Goal: Book appointment/travel/reservation

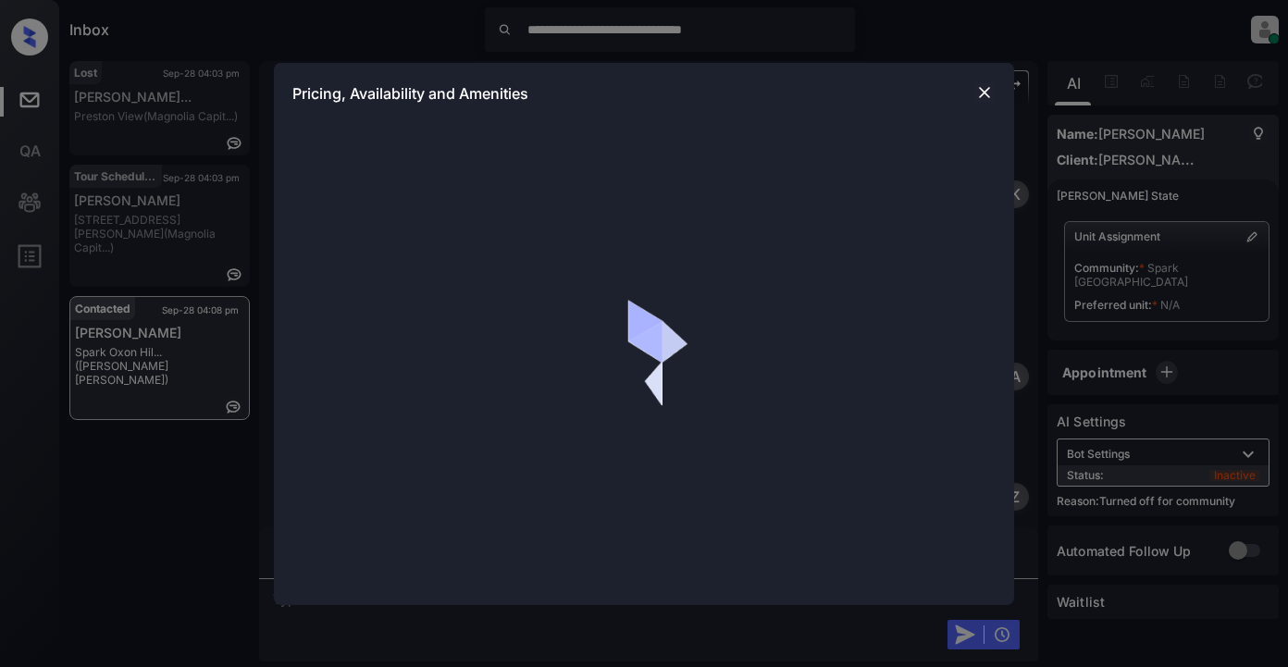
scroll to position [433, 0]
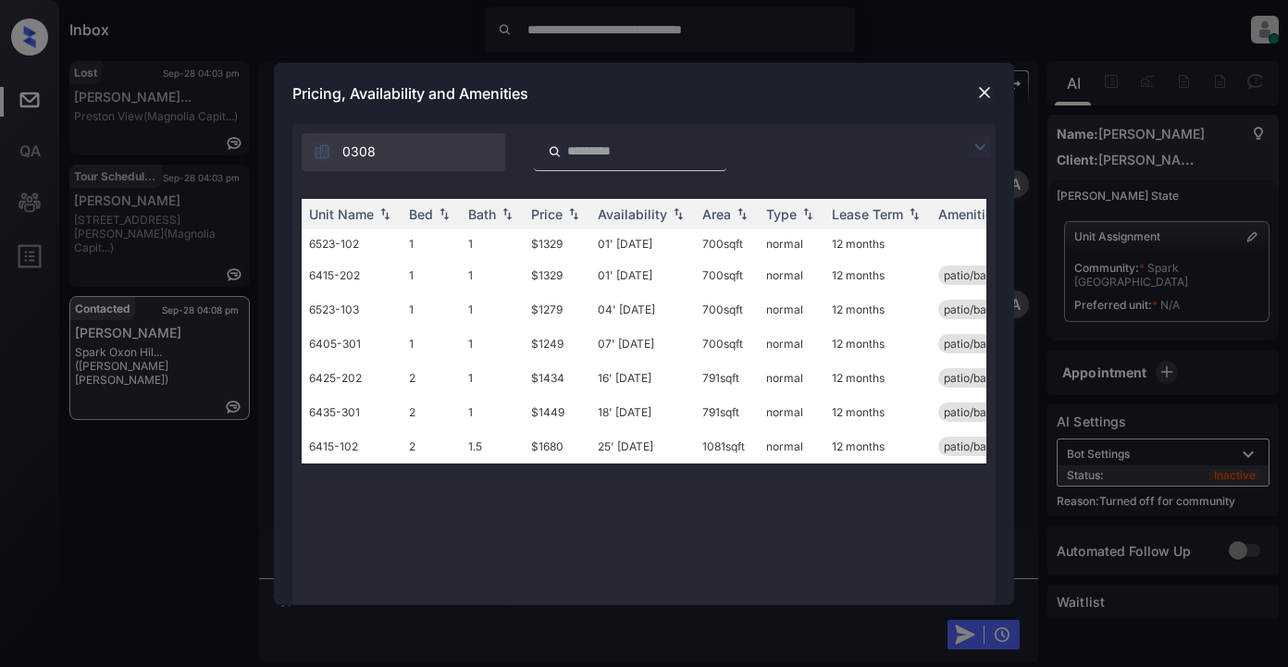
click at [984, 147] on img at bounding box center [980, 147] width 22 height 22
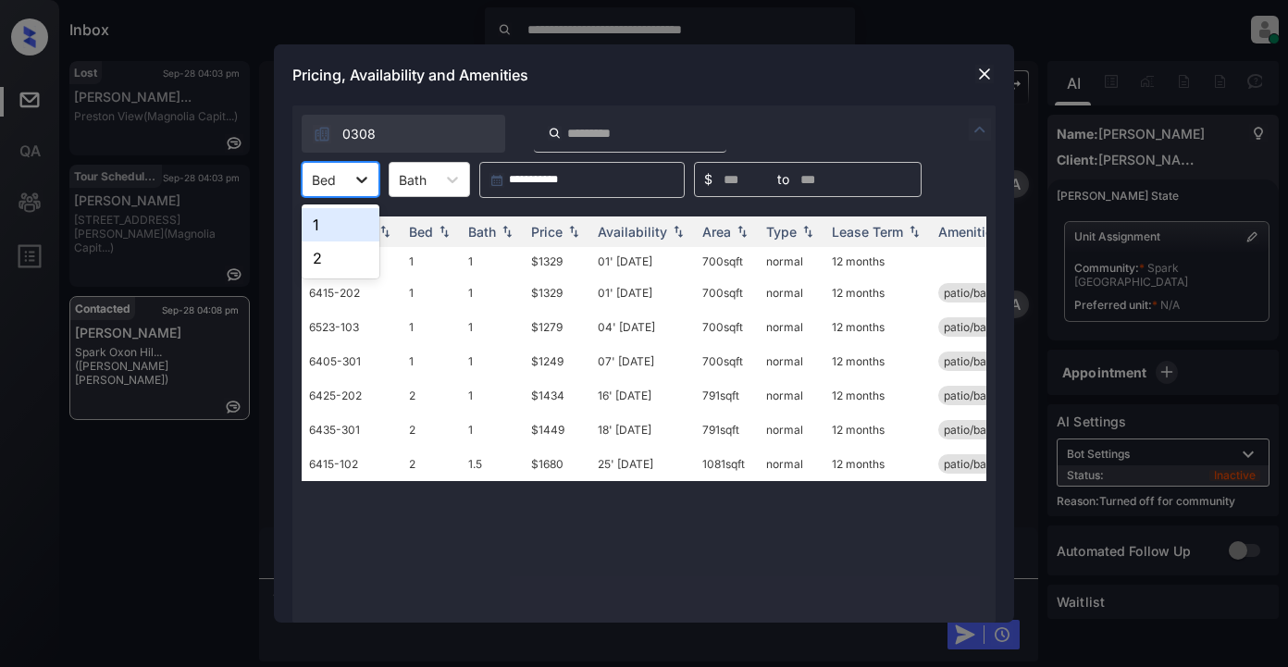
click at [355, 180] on icon at bounding box center [362, 179] width 19 height 19
click at [328, 218] on div "1" at bounding box center [341, 224] width 78 height 33
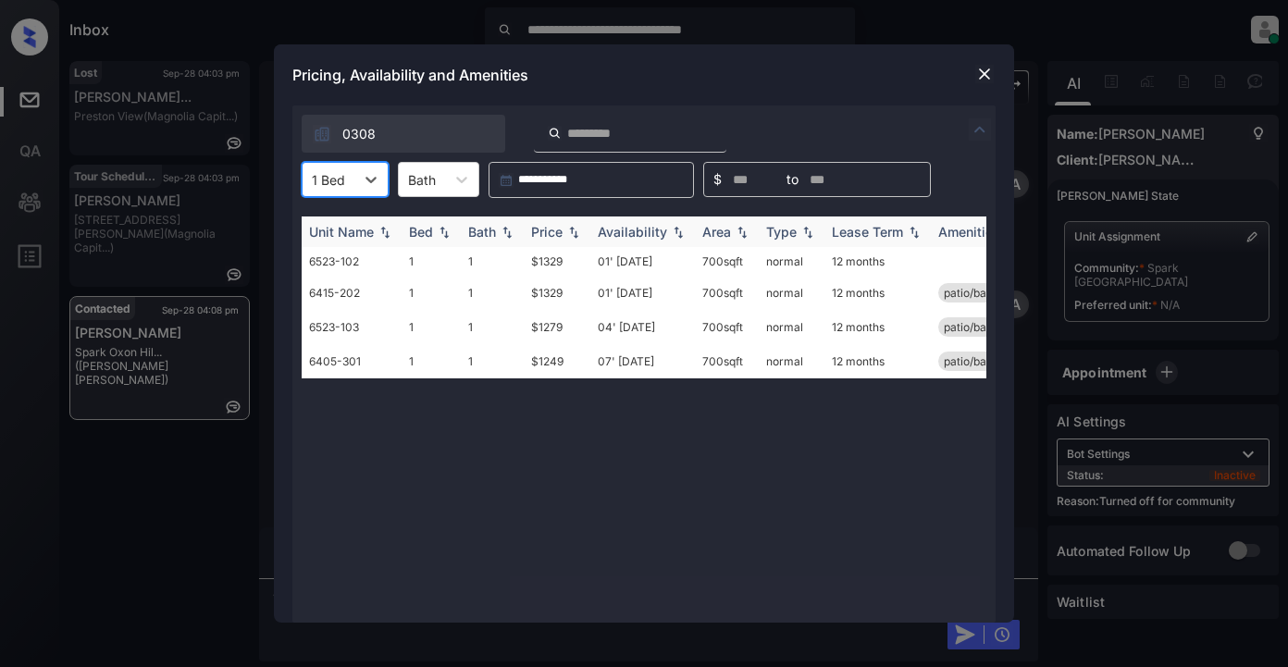
click at [563, 235] on div "Price" at bounding box center [546, 232] width 31 height 16
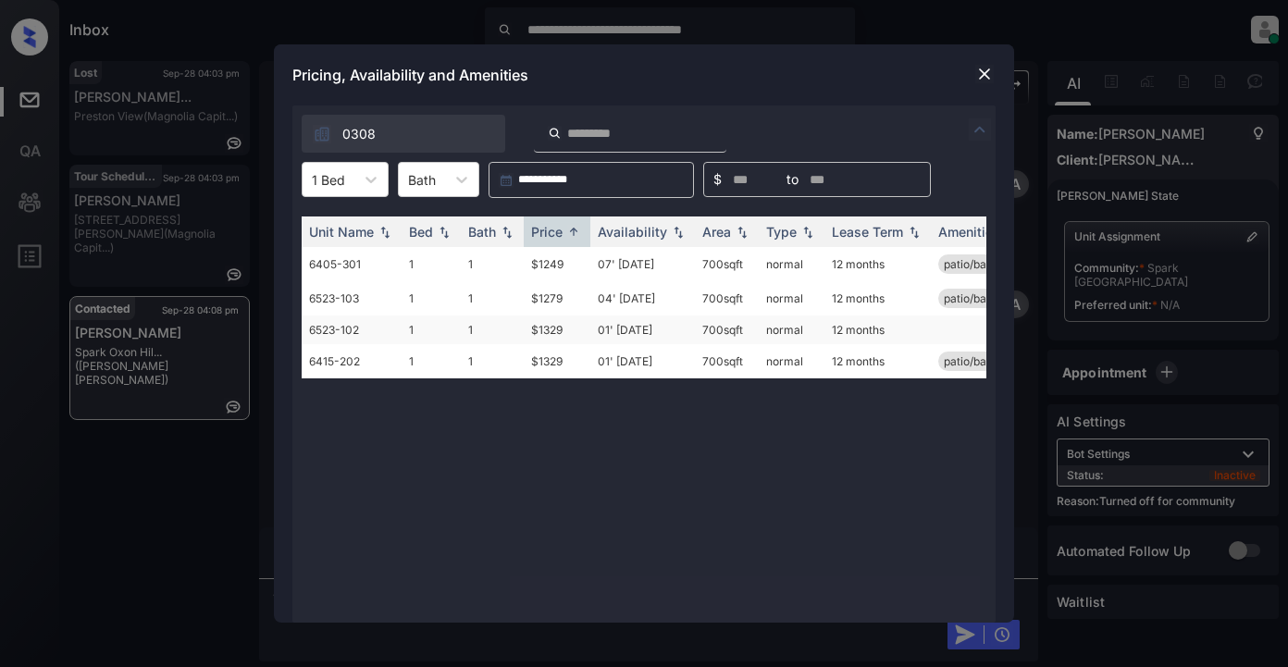
click at [549, 336] on td "$1329" at bounding box center [557, 330] width 67 height 29
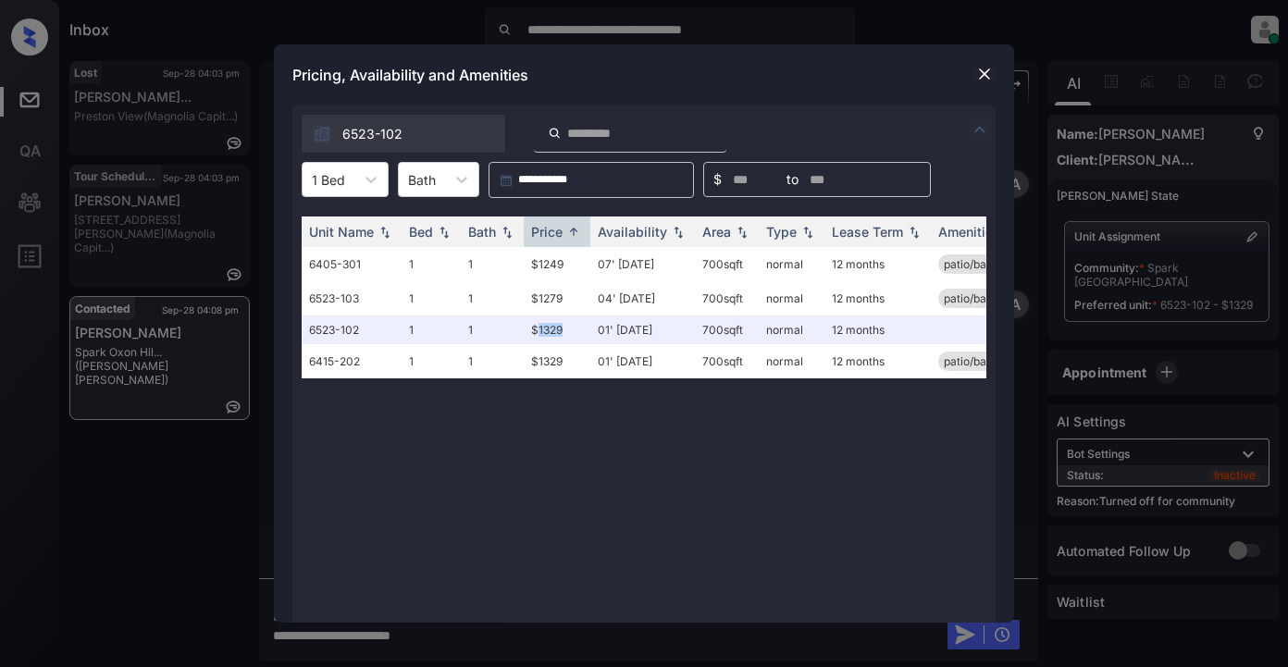
click at [981, 71] on img at bounding box center [985, 74] width 19 height 19
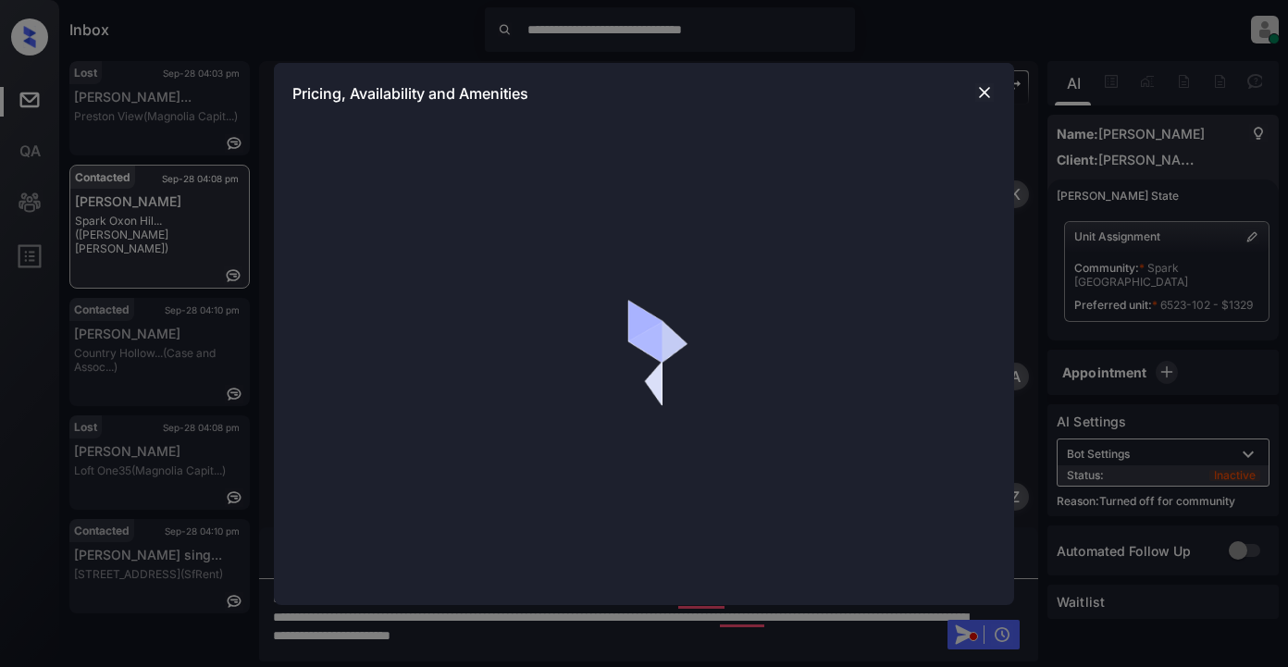
scroll to position [433, 0]
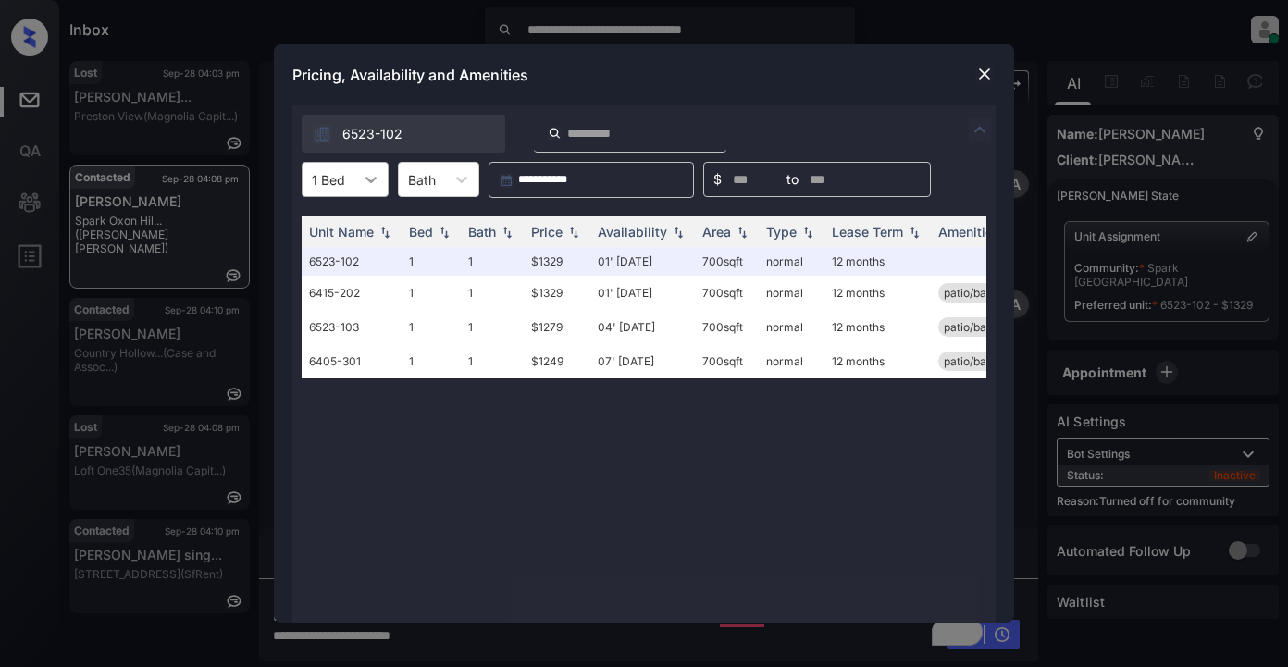
click at [370, 174] on icon at bounding box center [371, 179] width 19 height 19
click at [331, 246] on div "2" at bounding box center [345, 258] width 87 height 33
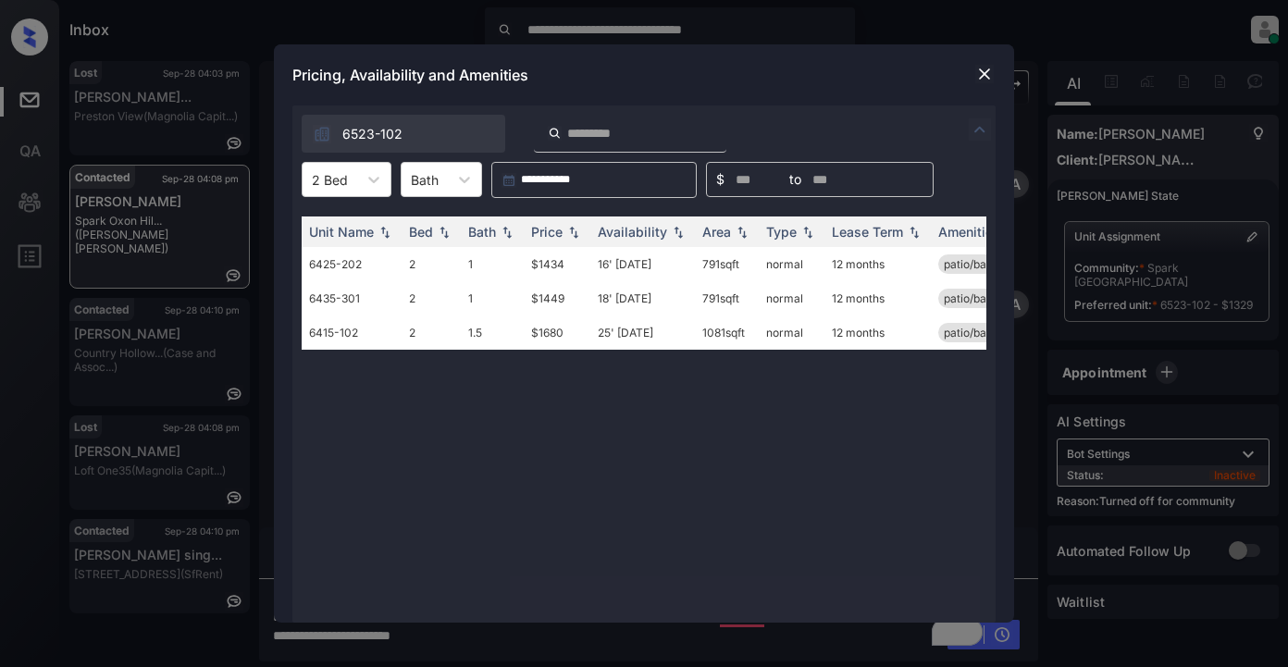
click at [988, 73] on img at bounding box center [985, 74] width 19 height 19
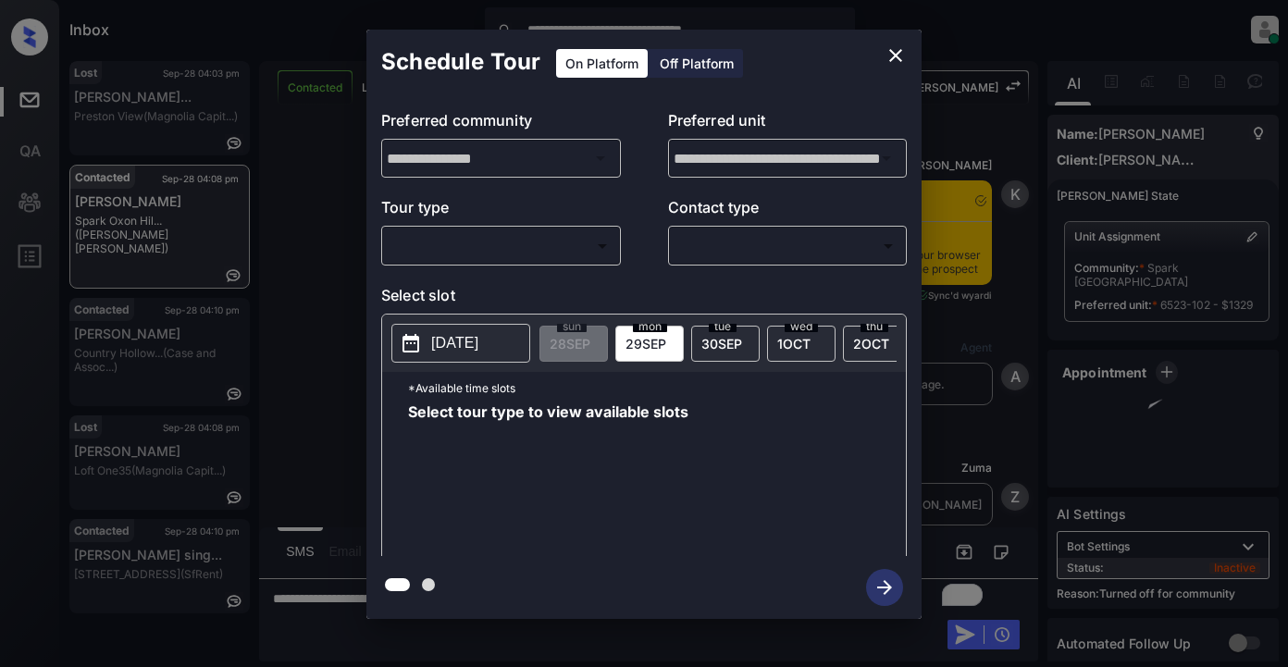
scroll to position [433, 0]
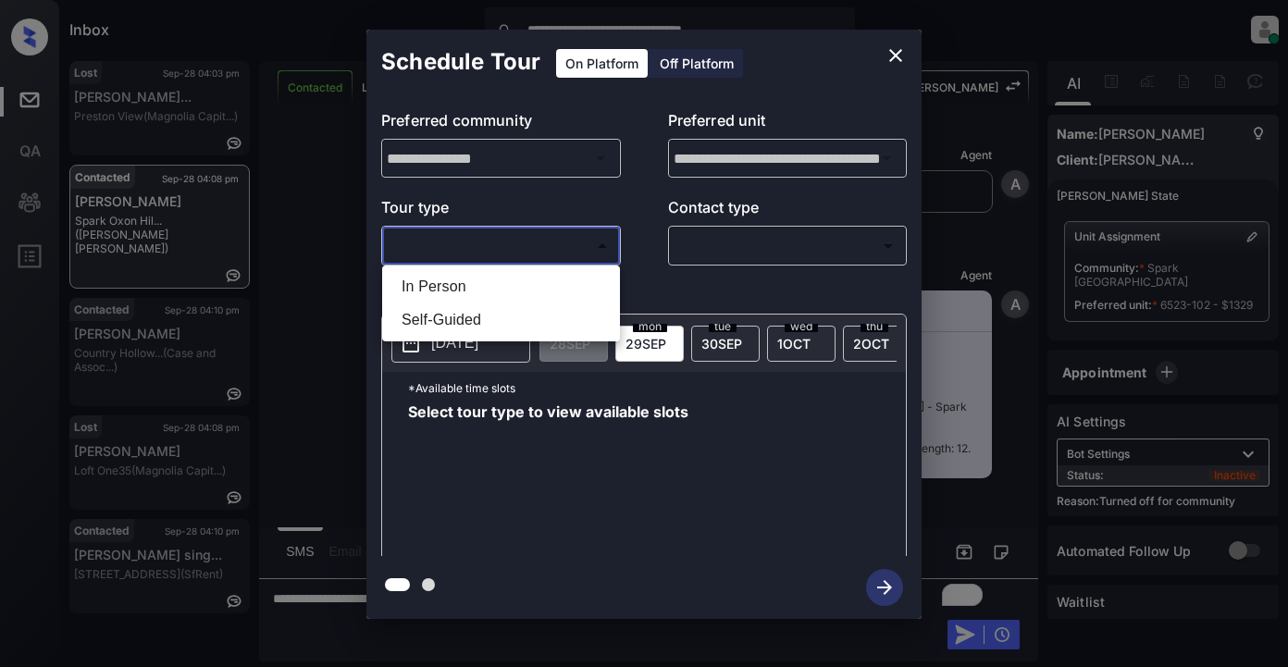
click at [495, 244] on body "**********" at bounding box center [644, 333] width 1288 height 667
drag, startPoint x: 479, startPoint y: 288, endPoint x: 529, endPoint y: 289, distance: 50.9
click at [480, 288] on li "In Person" at bounding box center [501, 286] width 229 height 33
type input "********"
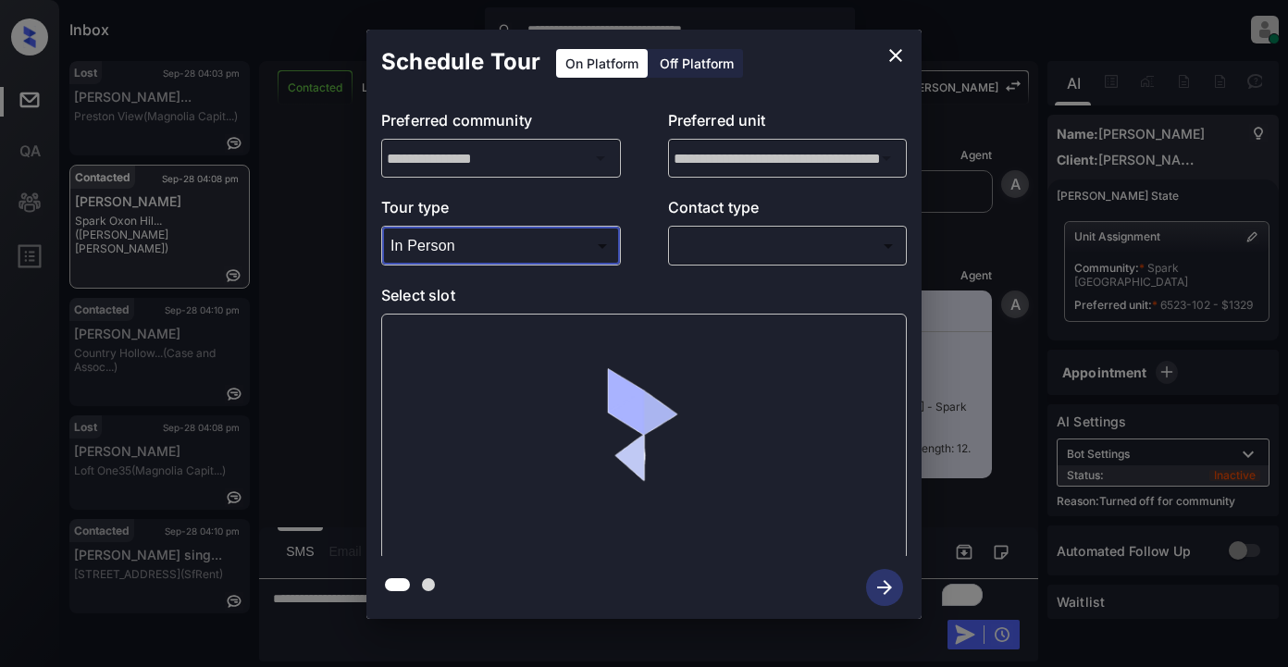
click at [733, 249] on body "**********" at bounding box center [644, 333] width 1288 height 667
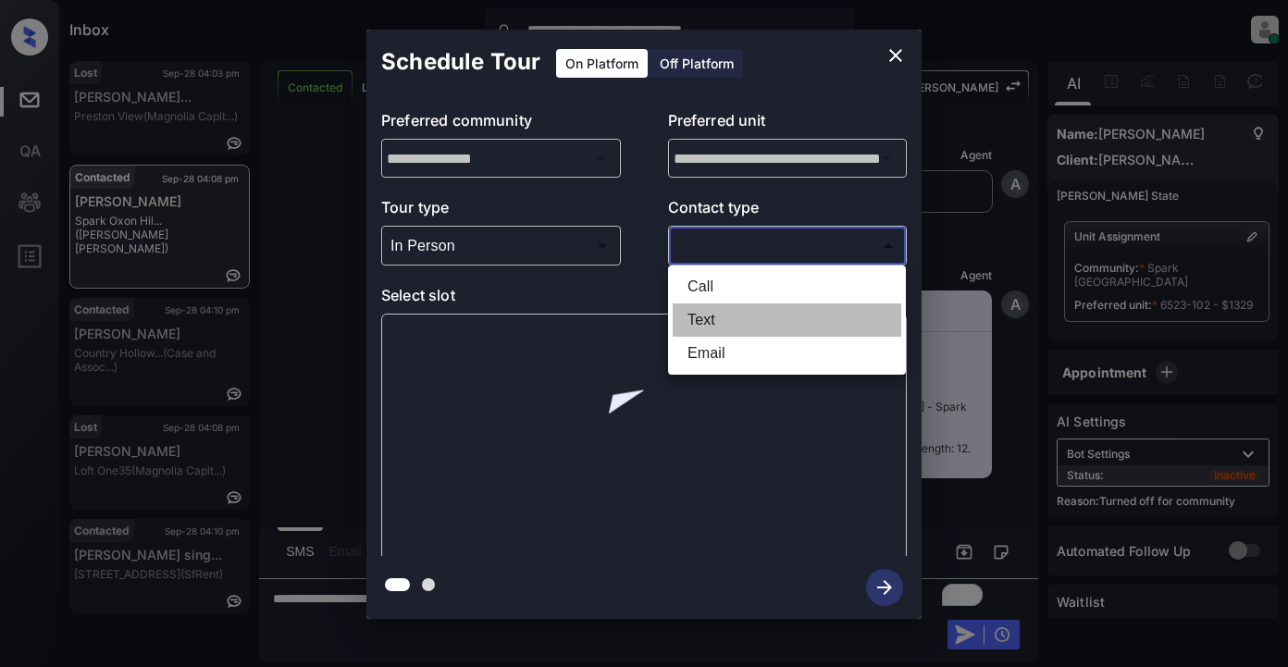
click at [728, 318] on li "Text" at bounding box center [787, 320] width 229 height 33
type input "****"
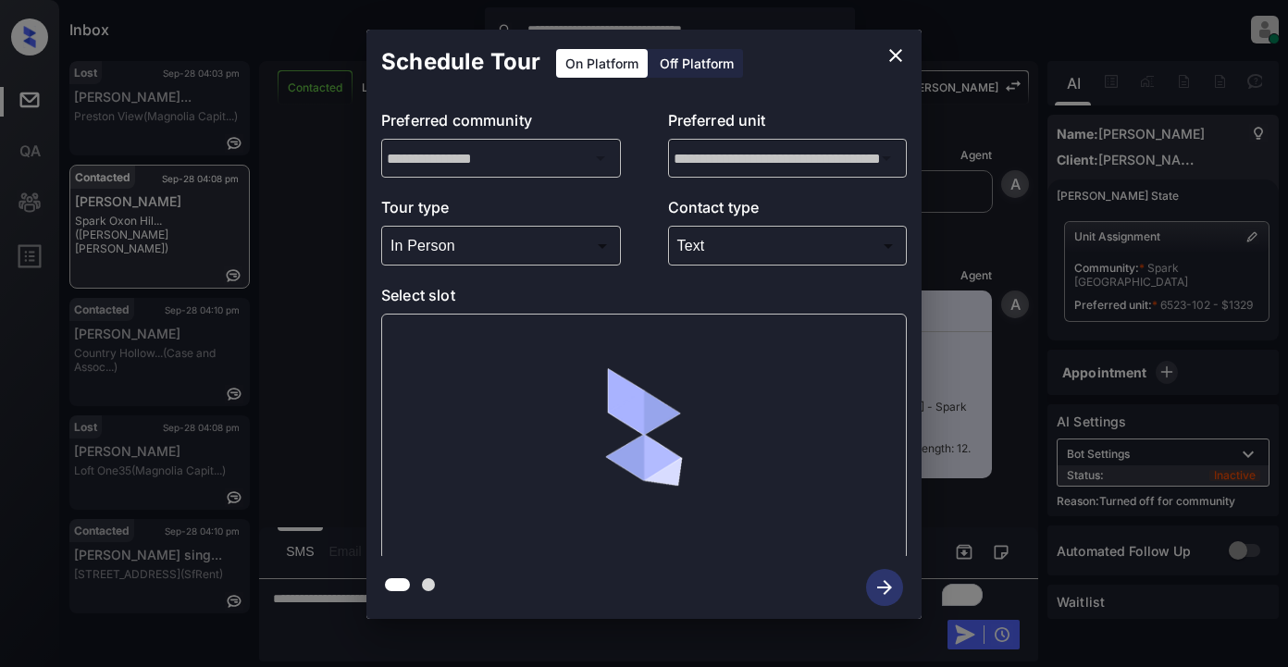
click at [421, 300] on p "Select slot" at bounding box center [644, 299] width 526 height 30
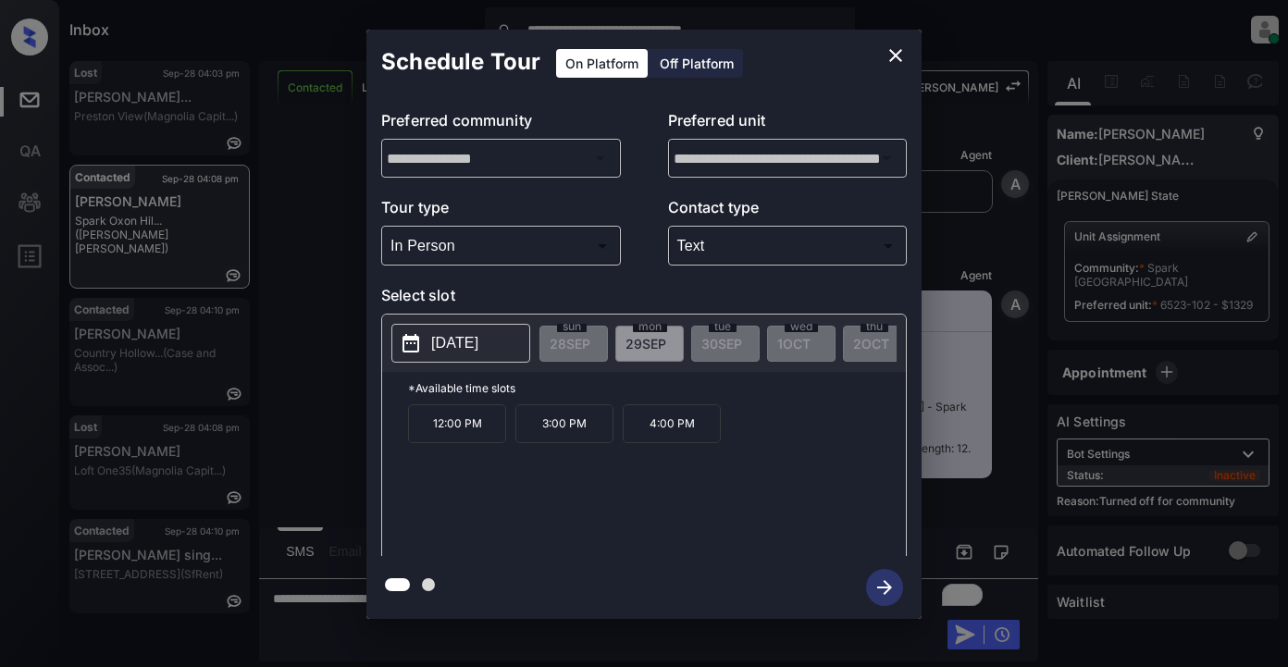
click at [479, 342] on p "2025-09-29" at bounding box center [454, 343] width 47 height 22
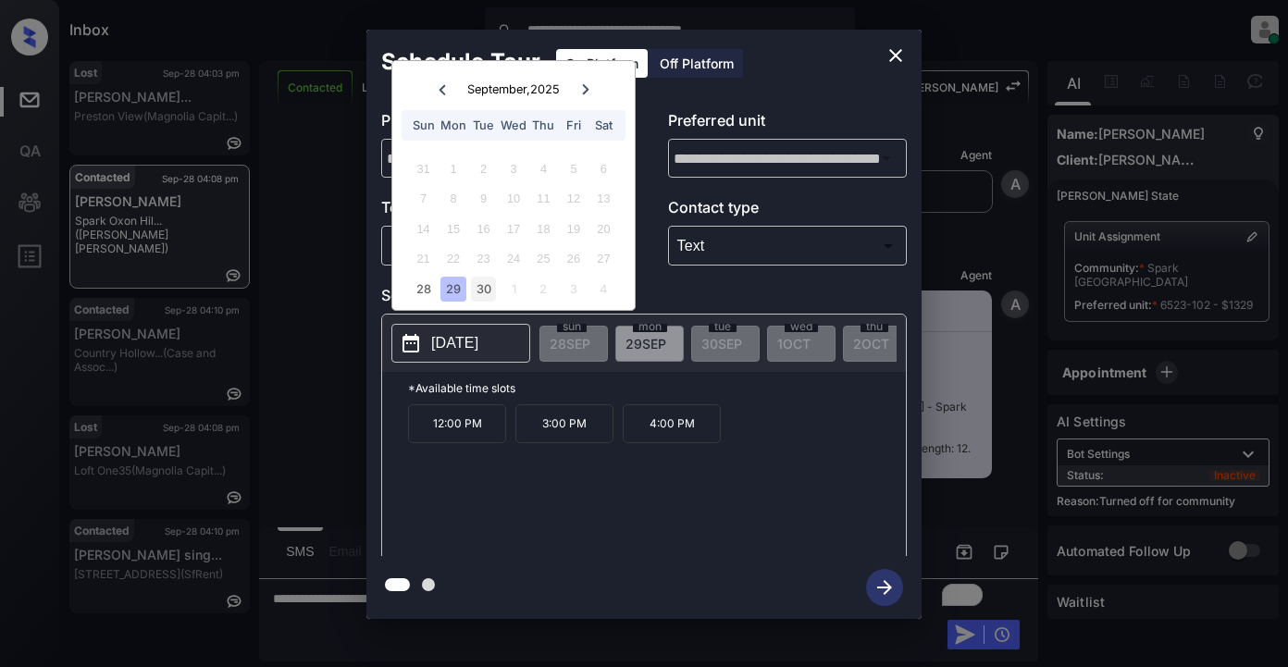
click at [486, 292] on div "30" at bounding box center [483, 289] width 25 height 25
click at [516, 292] on div "1" at bounding box center [513, 289] width 25 height 25
click at [541, 168] on div "2" at bounding box center [543, 168] width 25 height 25
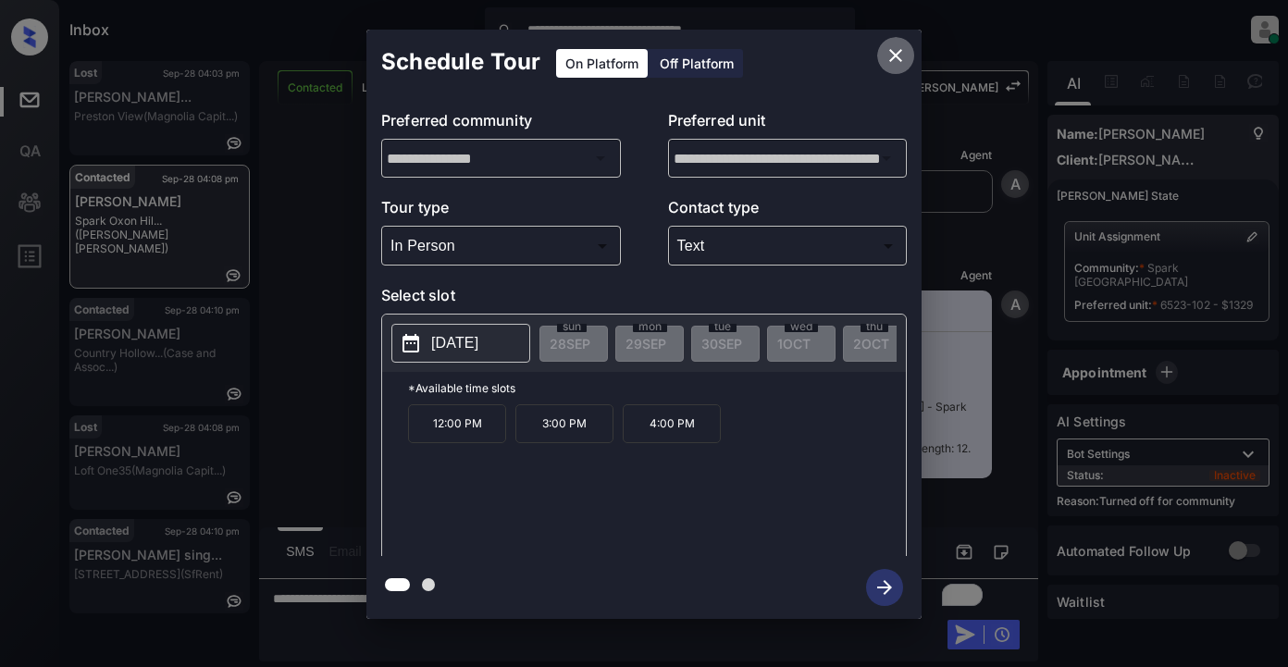
click at [895, 56] on icon "close" at bounding box center [895, 55] width 13 height 13
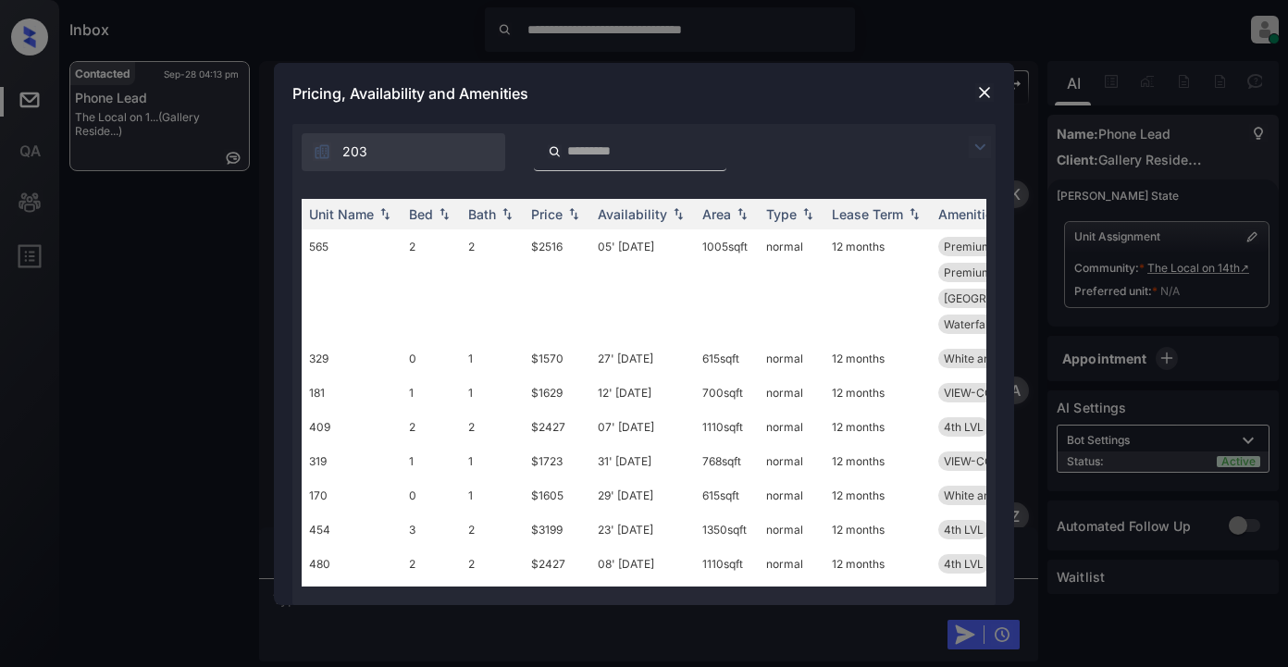
click at [979, 145] on img at bounding box center [980, 147] width 22 height 22
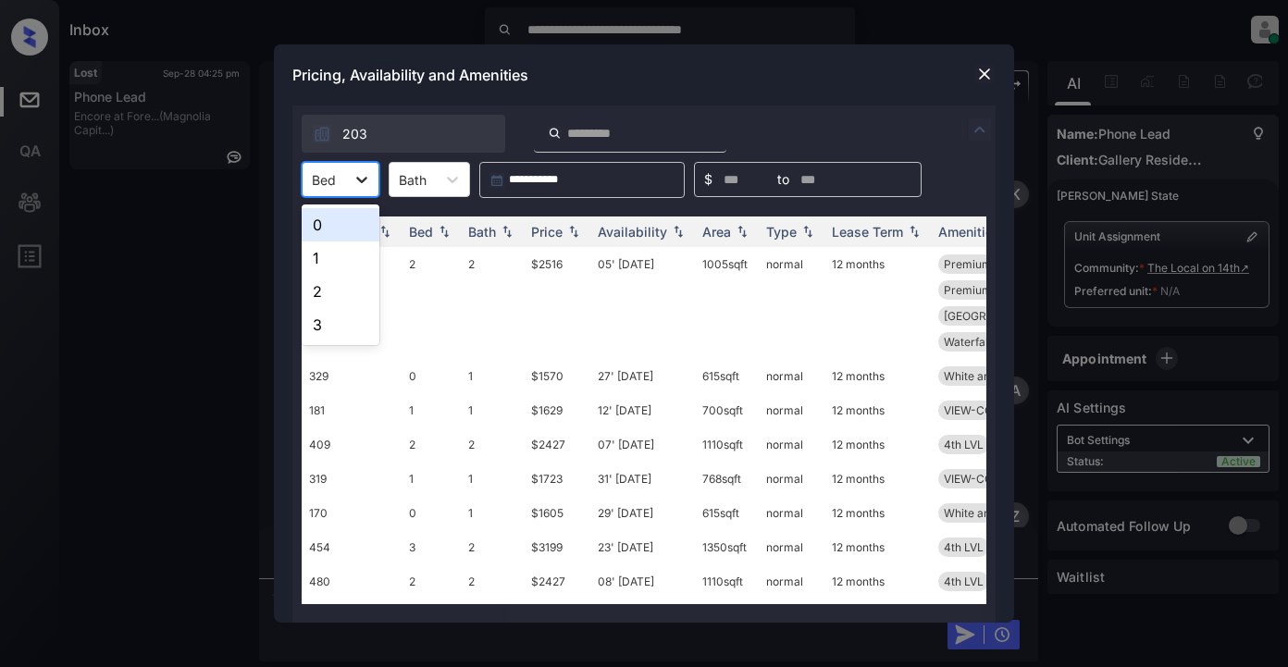
click at [359, 179] on icon at bounding box center [361, 180] width 11 height 6
click at [979, 131] on img at bounding box center [980, 129] width 22 height 22
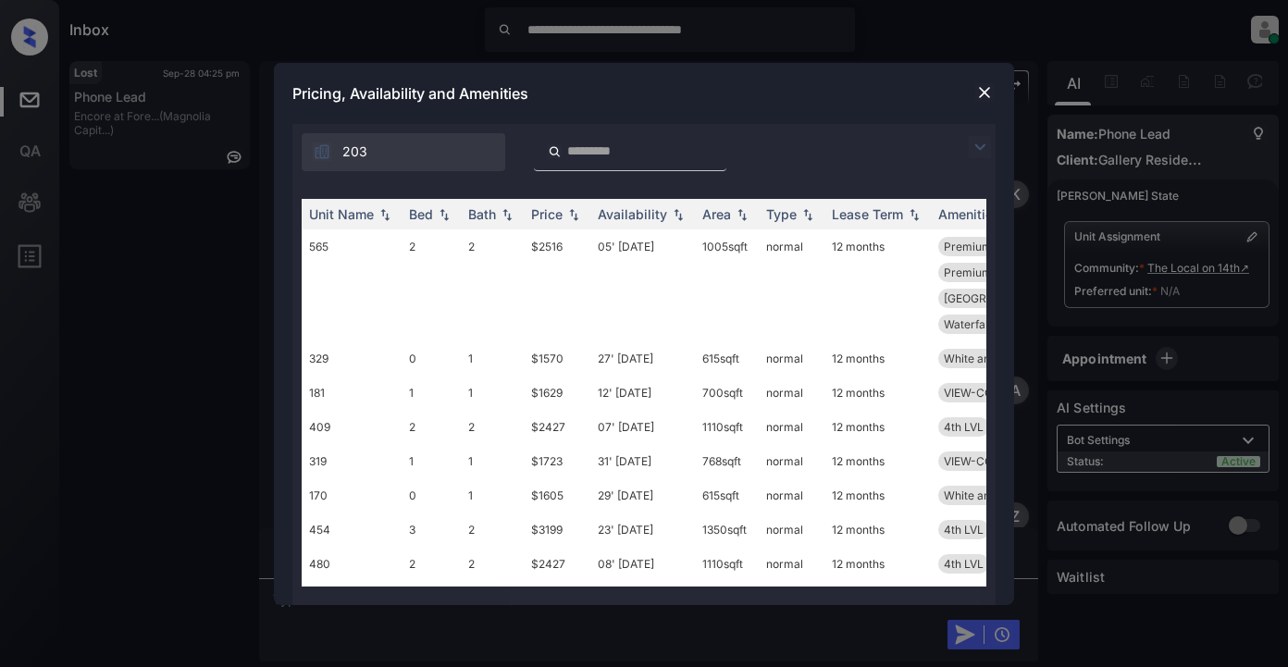
click at [982, 93] on img at bounding box center [985, 92] width 19 height 19
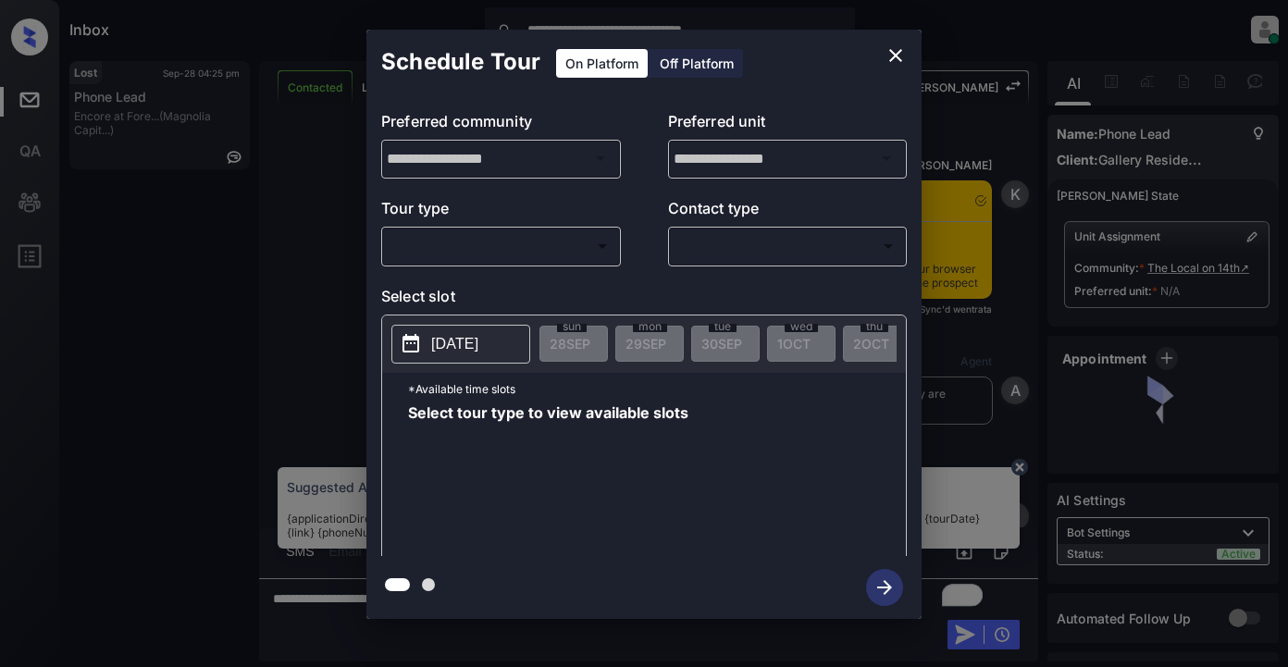
scroll to position [1302, 0]
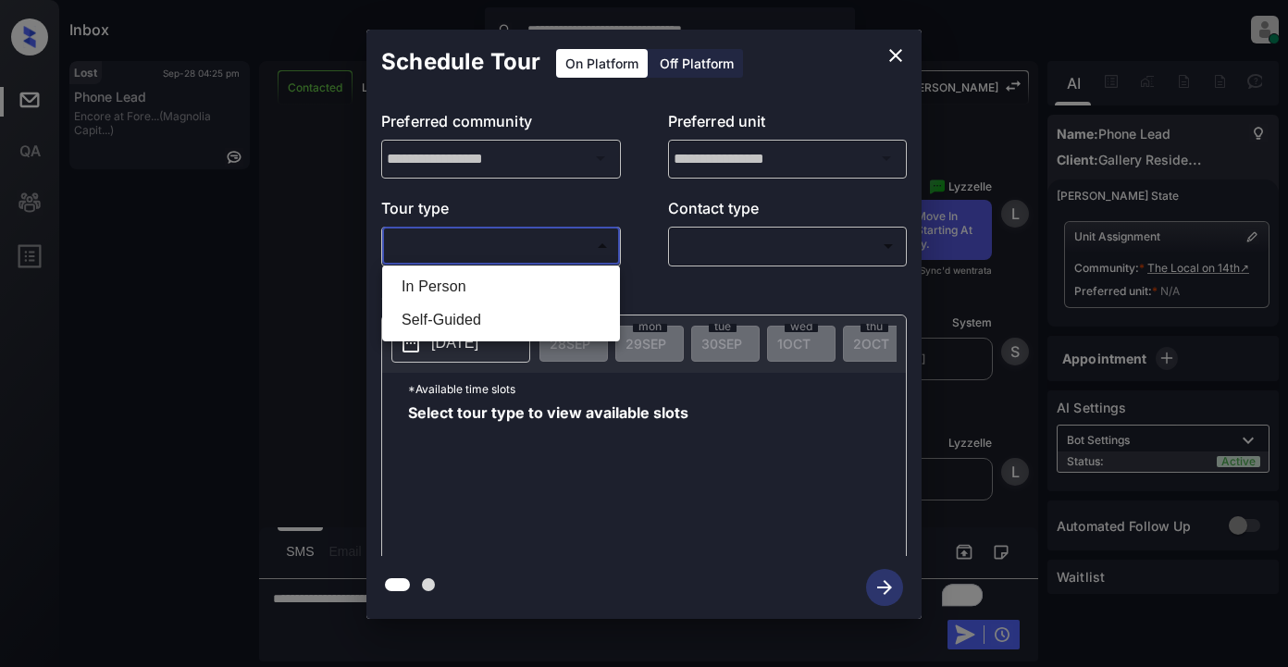
click at [495, 246] on body "**********" at bounding box center [644, 333] width 1288 height 667
drag, startPoint x: 434, startPoint y: 287, endPoint x: 637, endPoint y: 243, distance: 207.5
click at [437, 287] on li "In Person" at bounding box center [501, 286] width 229 height 33
type input "********"
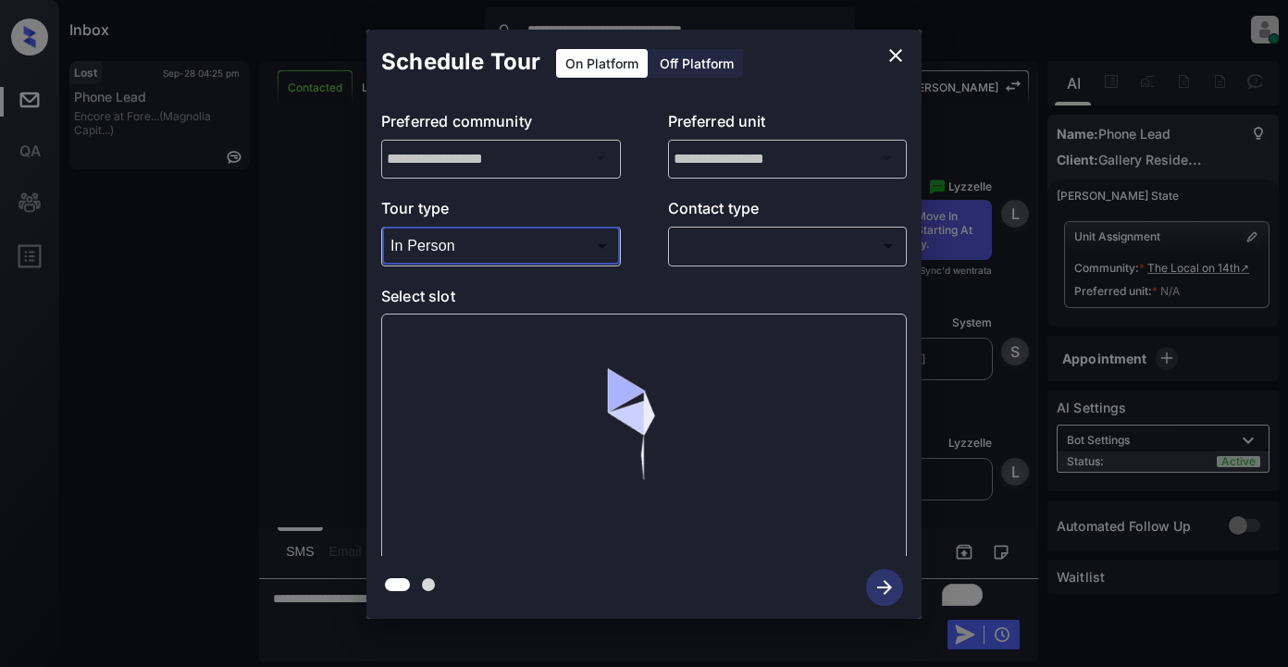
click at [708, 239] on body "**********" at bounding box center [644, 333] width 1288 height 667
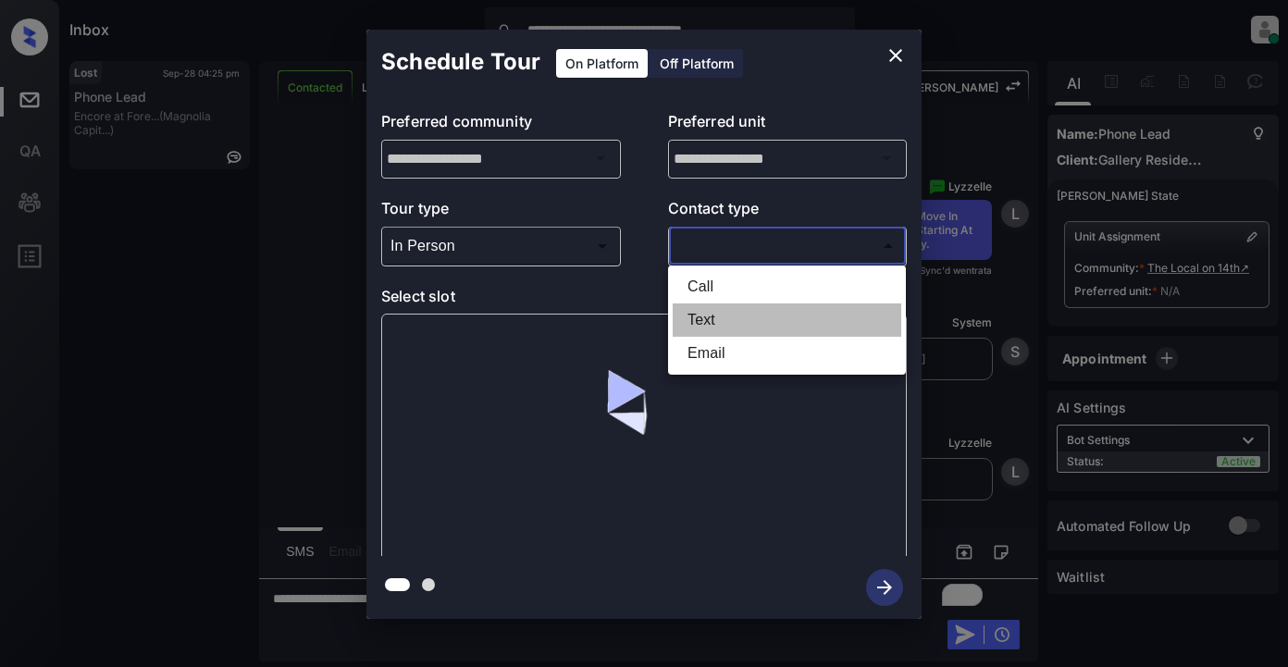
click at [717, 318] on li "Text" at bounding box center [787, 320] width 229 height 33
type input "****"
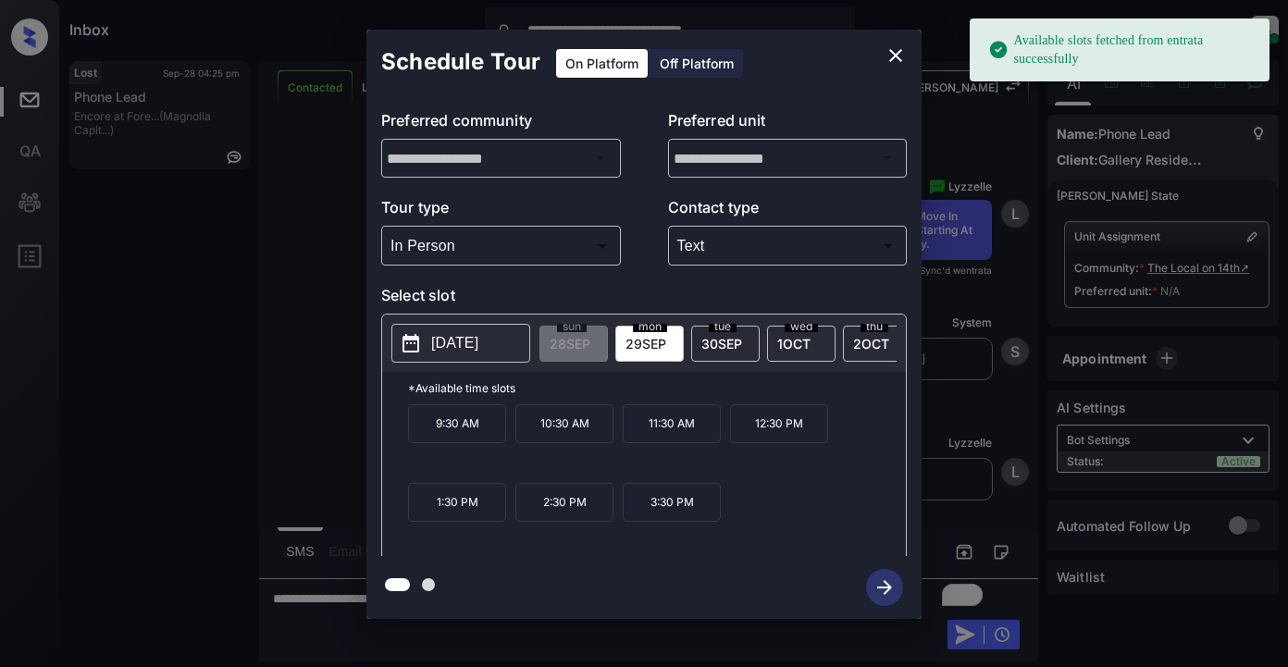
click at [428, 346] on button "[DATE]" at bounding box center [461, 343] width 139 height 39
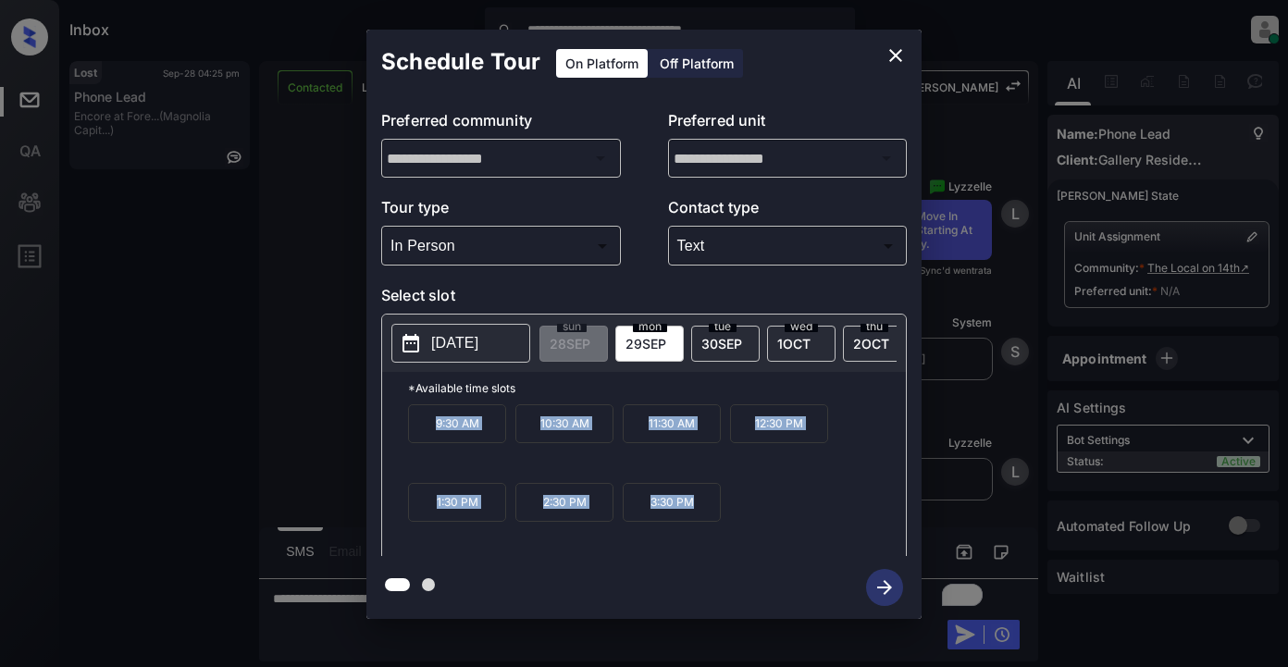
drag, startPoint x: 429, startPoint y: 429, endPoint x: 673, endPoint y: 516, distance: 258.8
click at [697, 517] on div "9:30 AM 10:30 AM 11:30 AM 12:30 PM 1:30 PM 2:30 PM 3:30 PM" at bounding box center [657, 478] width 498 height 148
copy div "9:30 AM 10:30 AM 11:30 AM 12:30 PM 1:30 PM 2:30 PM 3:30 PM"
click at [903, 58] on icon "close" at bounding box center [896, 55] width 22 height 22
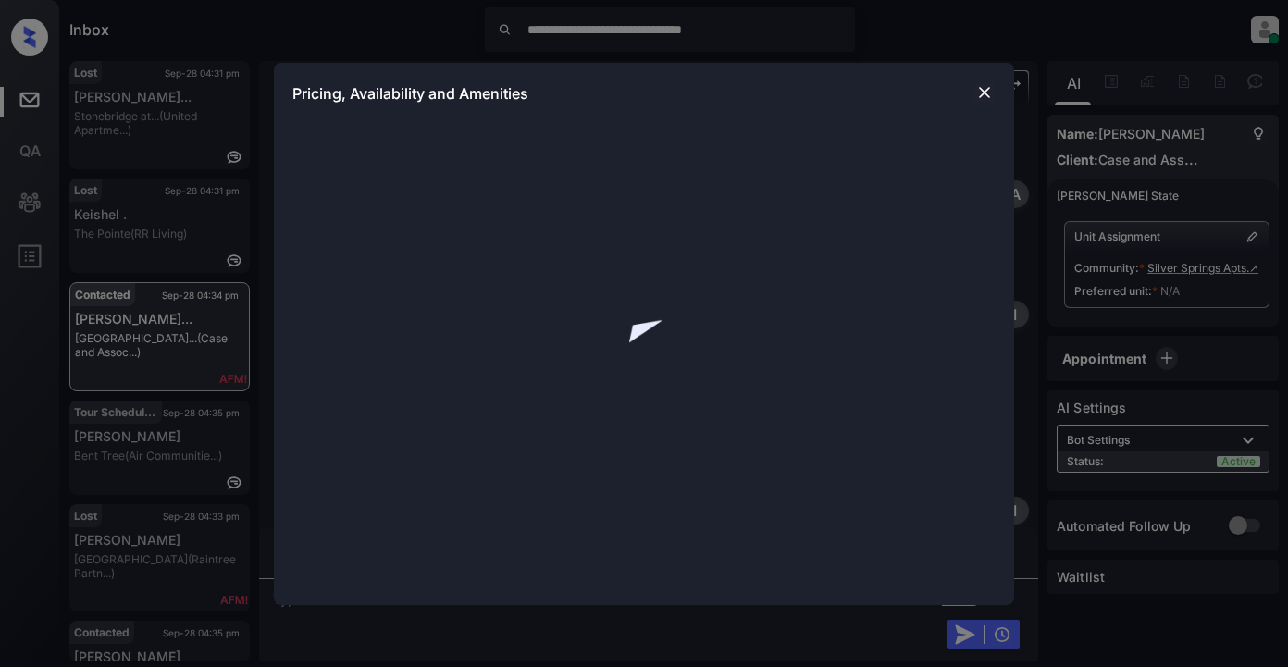
scroll to position [6734, 0]
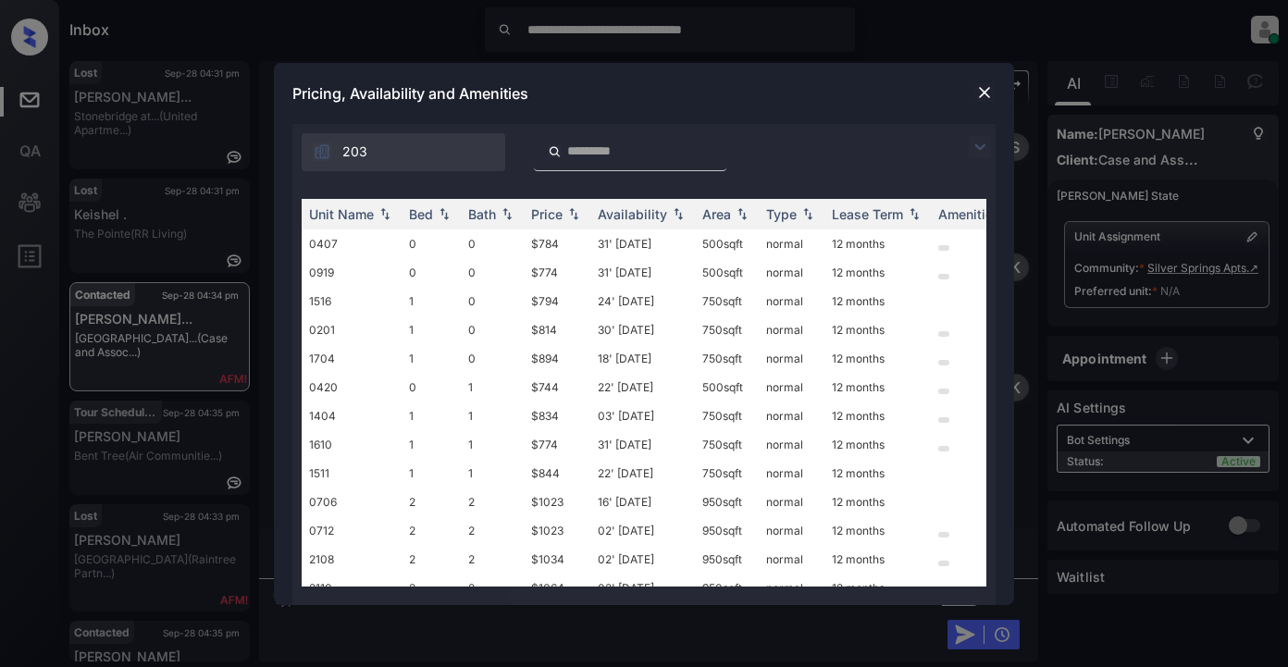
click at [985, 146] on img at bounding box center [980, 147] width 22 height 22
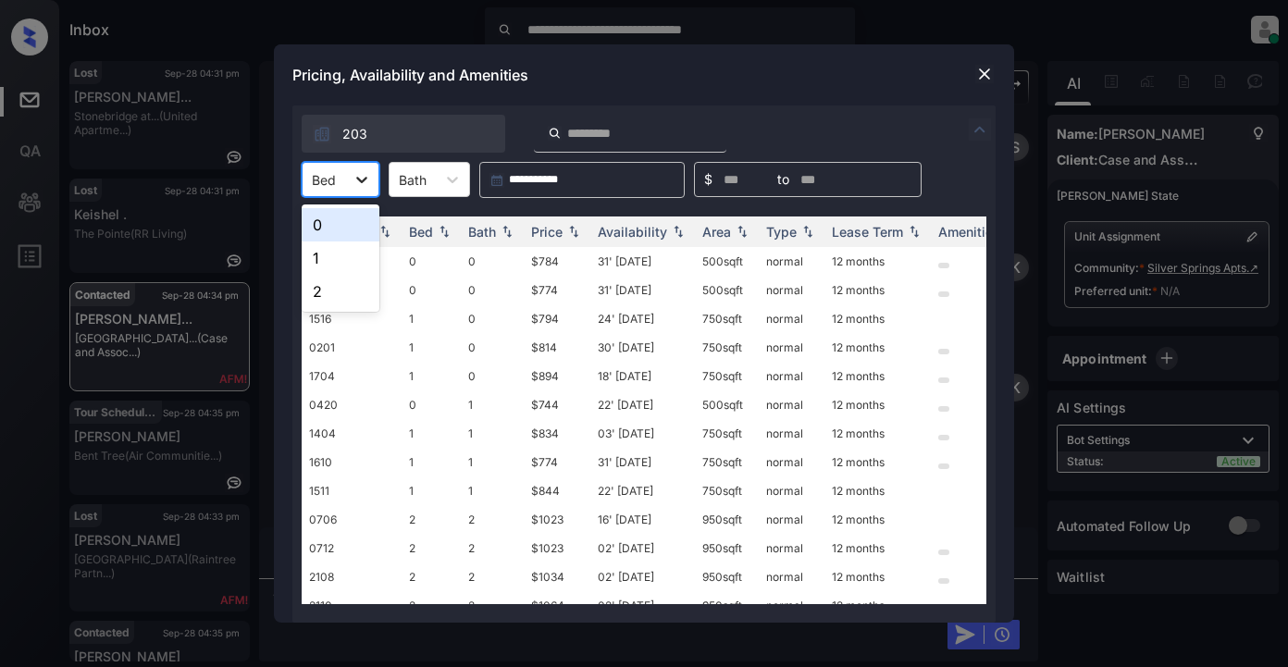
click at [368, 178] on icon at bounding box center [362, 179] width 19 height 19
drag, startPoint x: 332, startPoint y: 297, endPoint x: 348, endPoint y: 296, distance: 15.8
click at [334, 297] on div "2" at bounding box center [341, 291] width 78 height 33
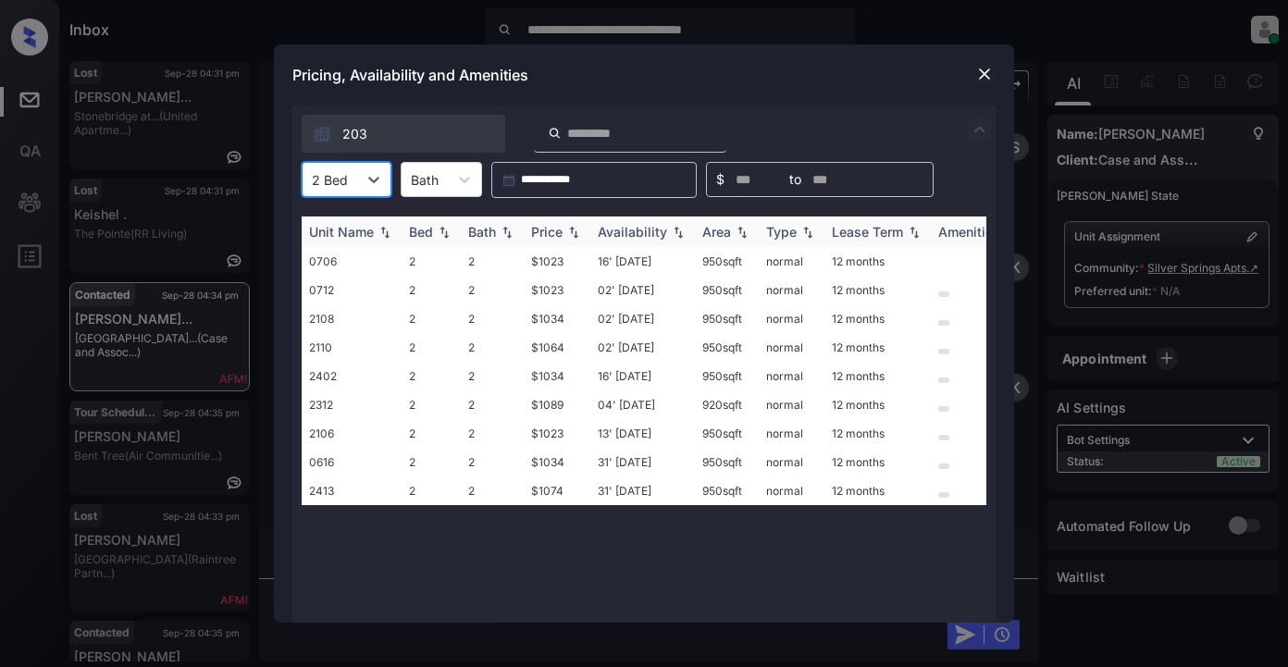
click at [567, 230] on img at bounding box center [574, 232] width 19 height 13
click at [567, 230] on img at bounding box center [574, 232] width 19 height 14
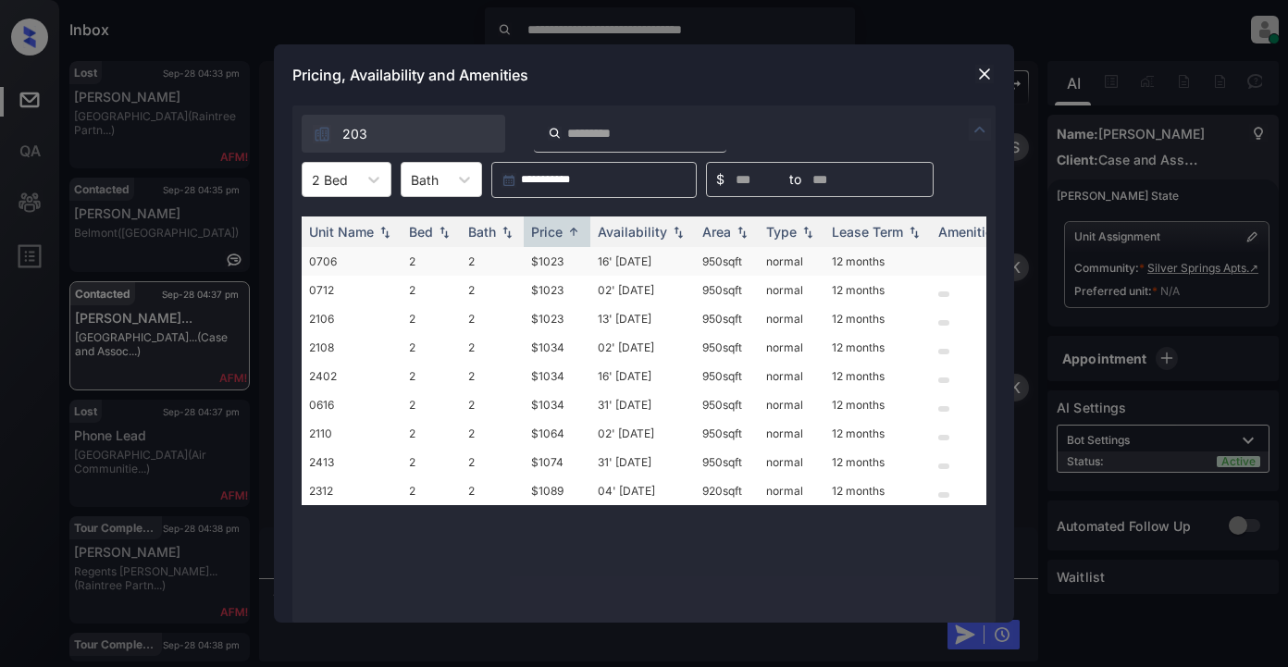
click at [564, 262] on td "$1023" at bounding box center [557, 261] width 67 height 29
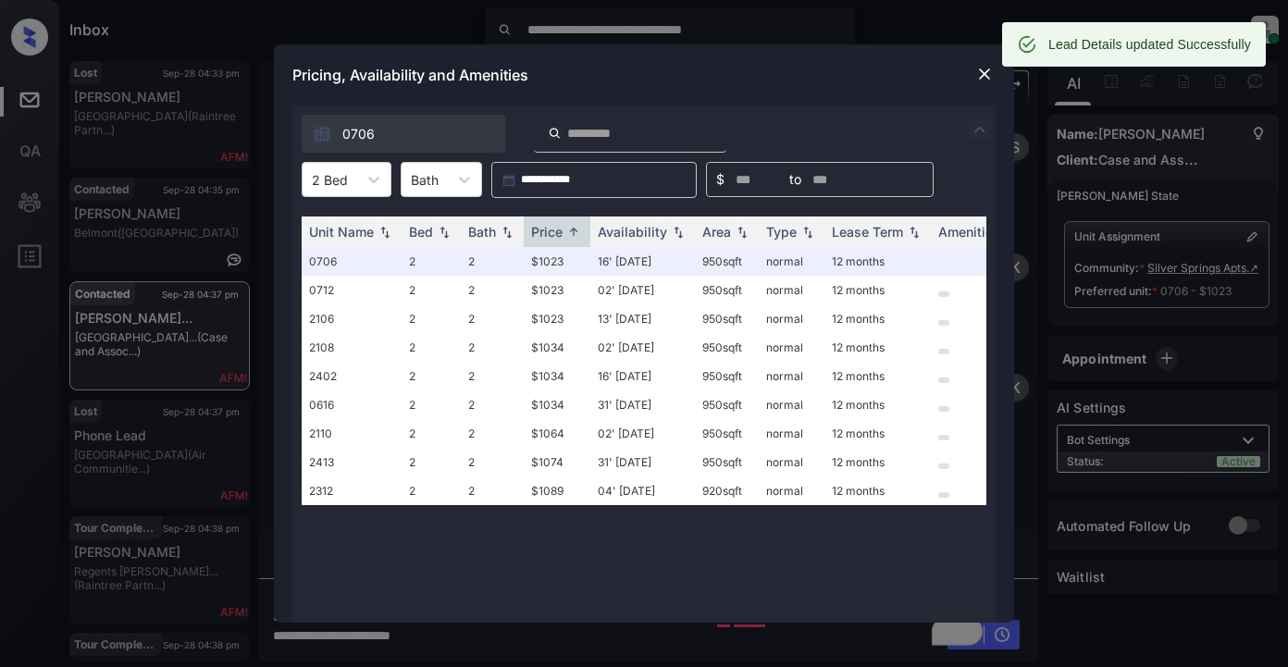
click at [988, 78] on img at bounding box center [985, 74] width 19 height 19
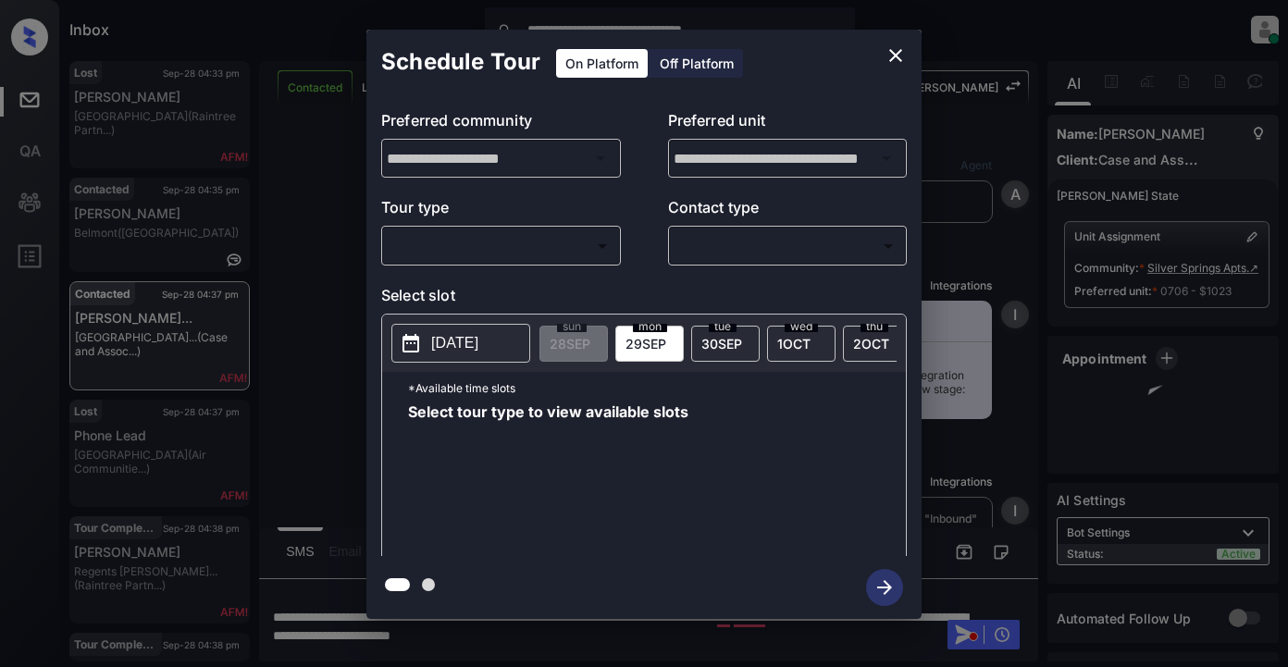
scroll to position [6734, 0]
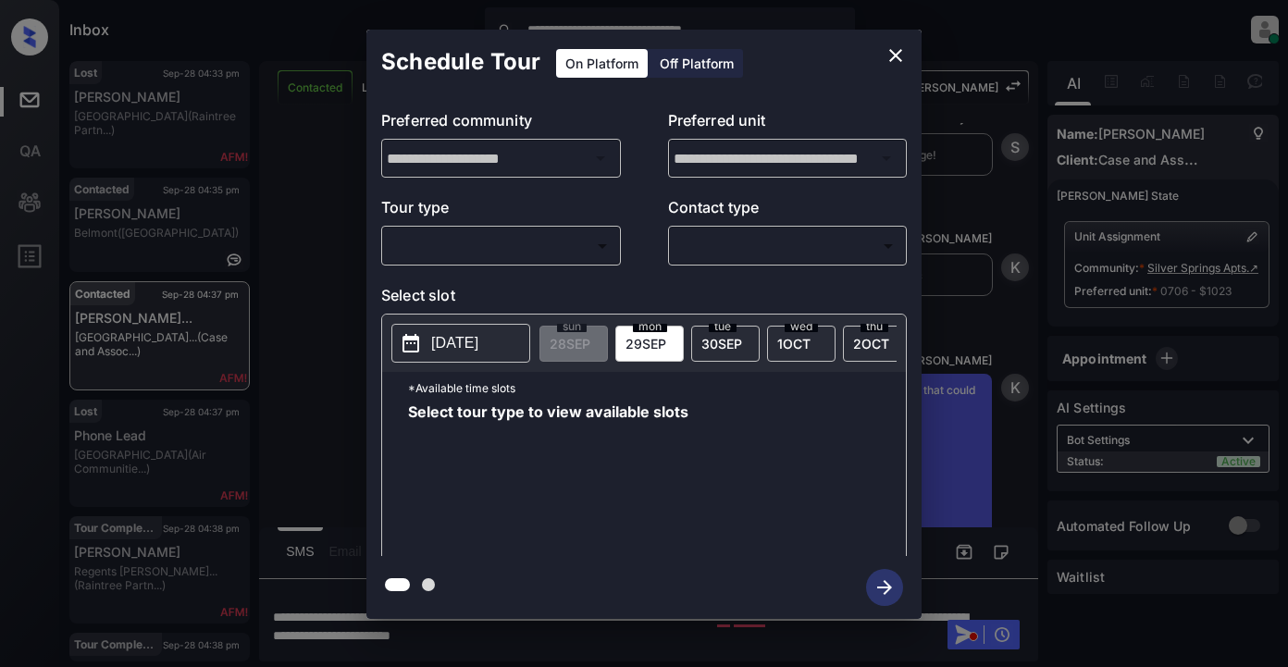
click at [529, 251] on body "**********" at bounding box center [644, 333] width 1288 height 667
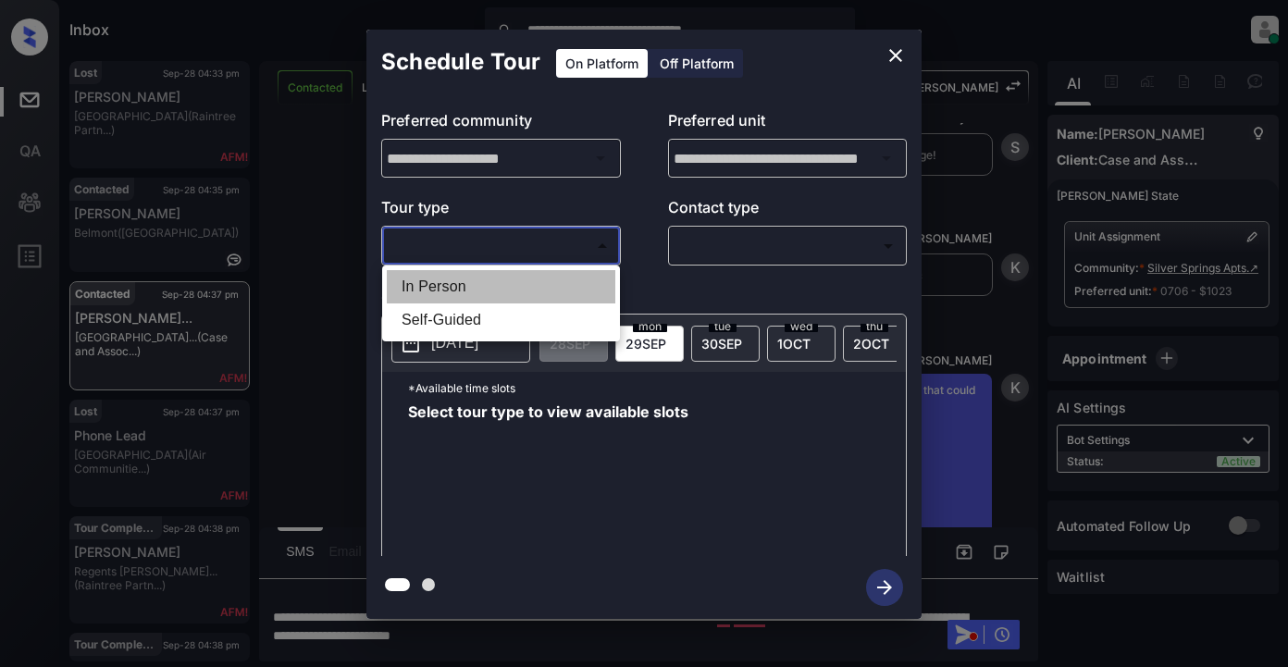
drag, startPoint x: 451, startPoint y: 284, endPoint x: 503, endPoint y: 263, distance: 56.0
click at [454, 285] on li "In Person" at bounding box center [501, 286] width 229 height 33
type input "********"
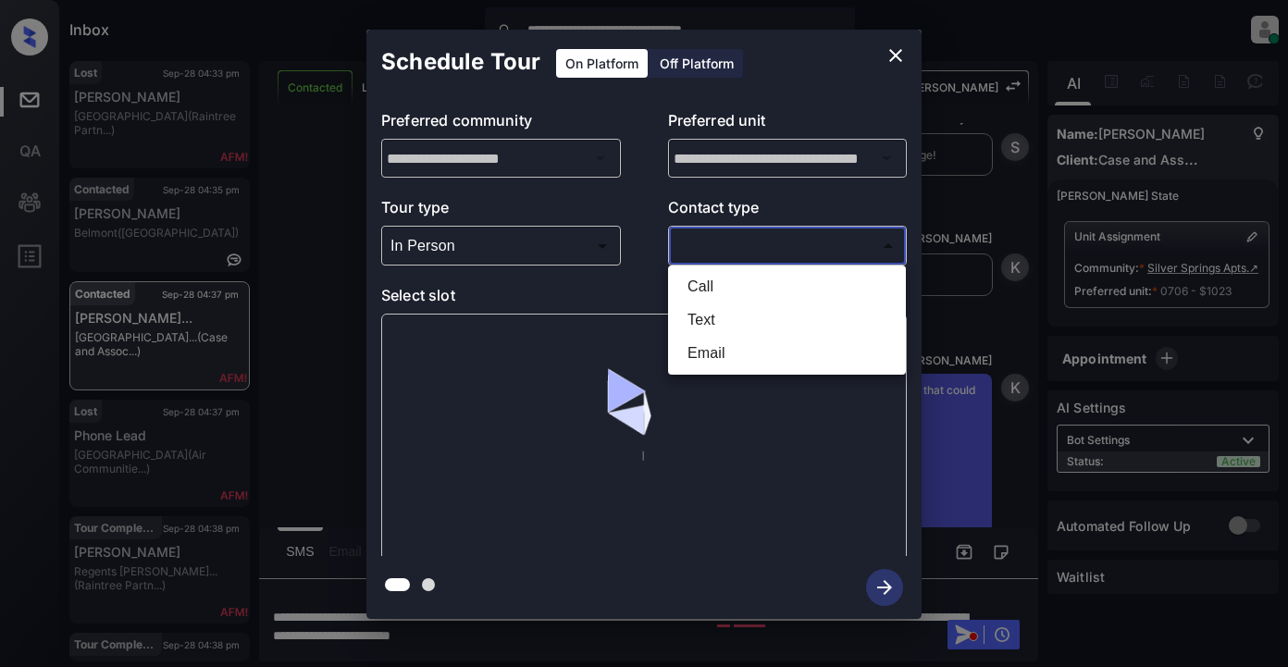
click at [733, 253] on body "**********" at bounding box center [644, 333] width 1288 height 667
click at [500, 253] on div at bounding box center [644, 333] width 1288 height 667
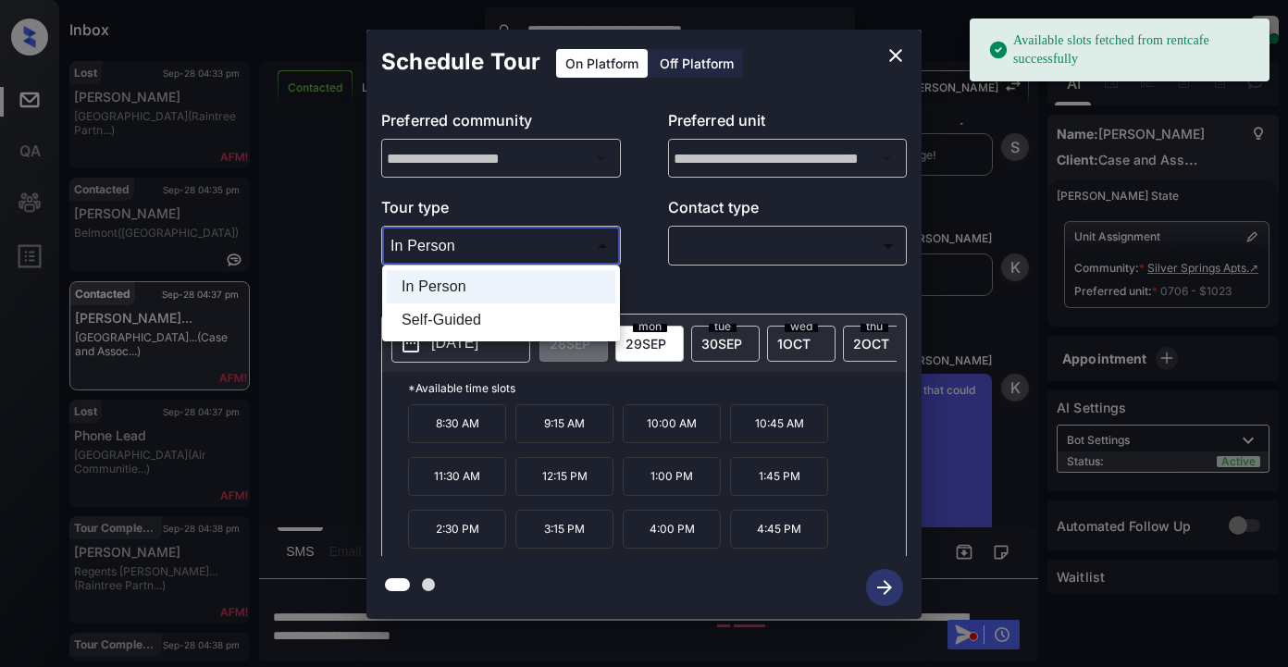
click at [440, 248] on body "**********" at bounding box center [644, 333] width 1288 height 667
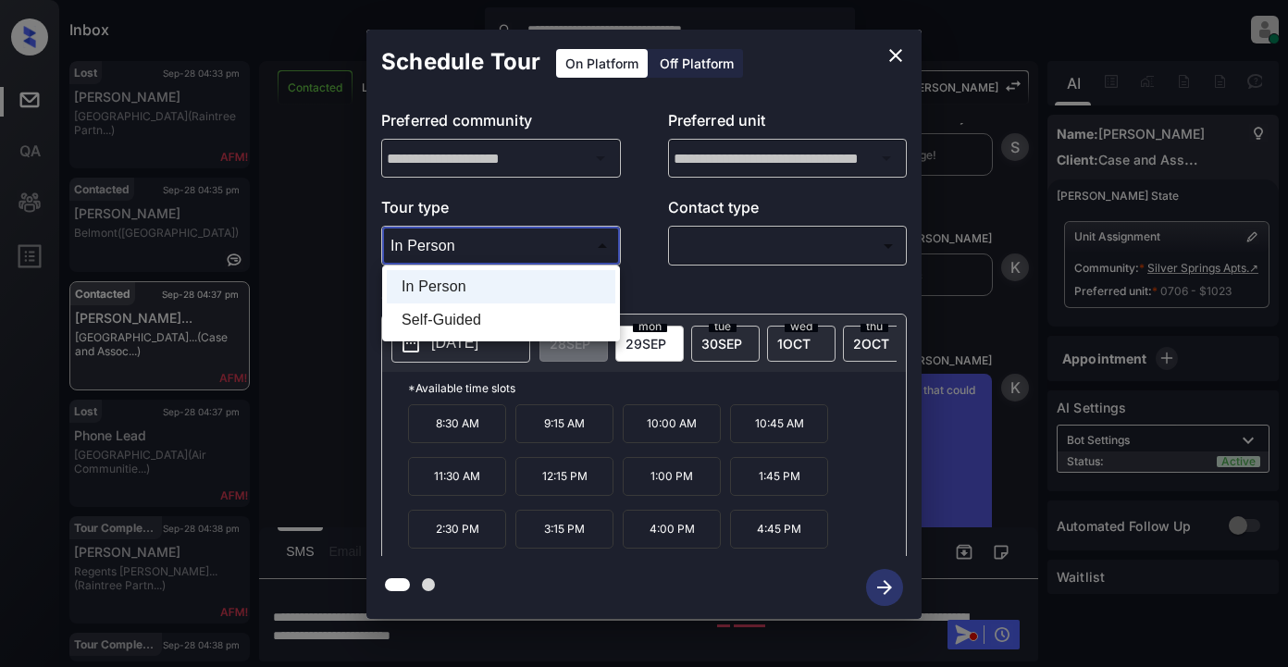
click at [714, 246] on div at bounding box center [644, 333] width 1288 height 667
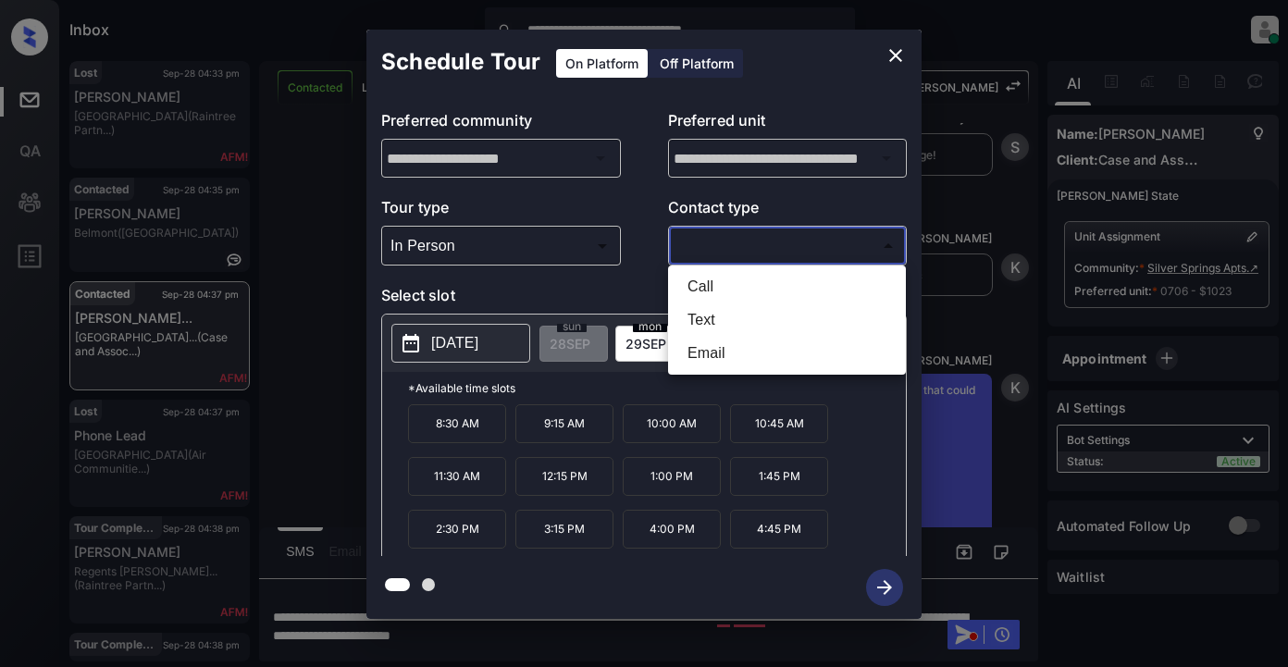
click at [731, 241] on body "**********" at bounding box center [644, 333] width 1288 height 667
click at [699, 324] on li "Text" at bounding box center [787, 320] width 229 height 33
type input "****"
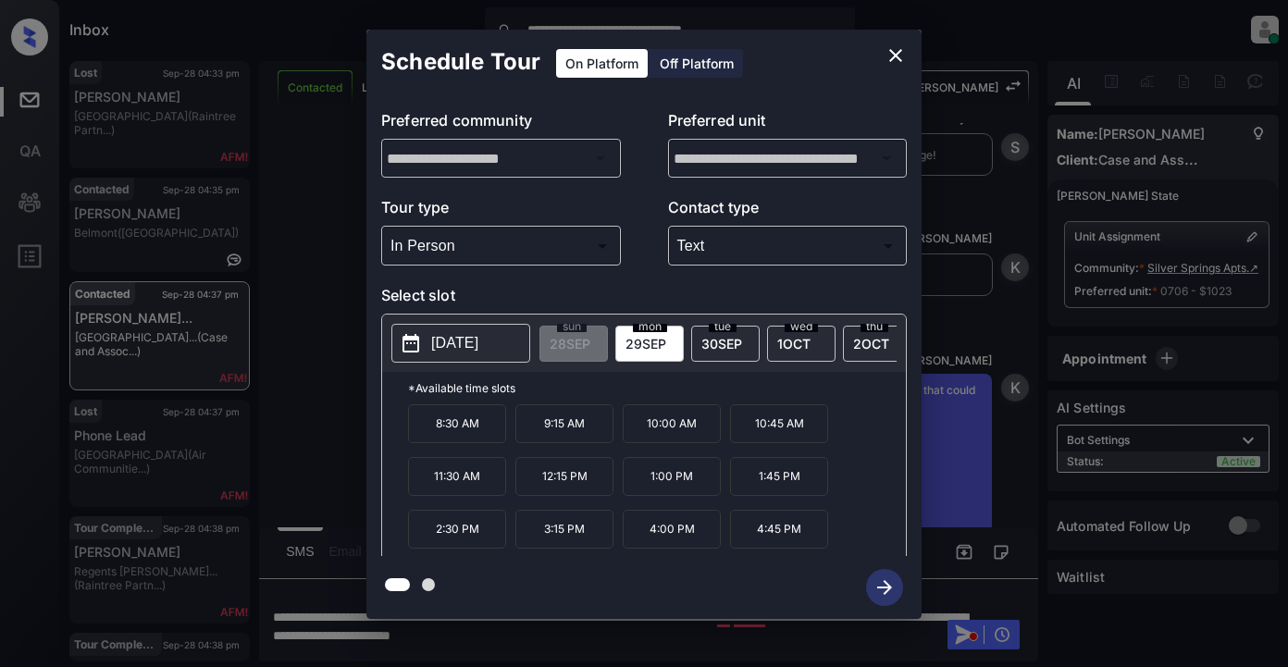
click at [461, 339] on p "2025-09-29" at bounding box center [454, 343] width 47 height 22
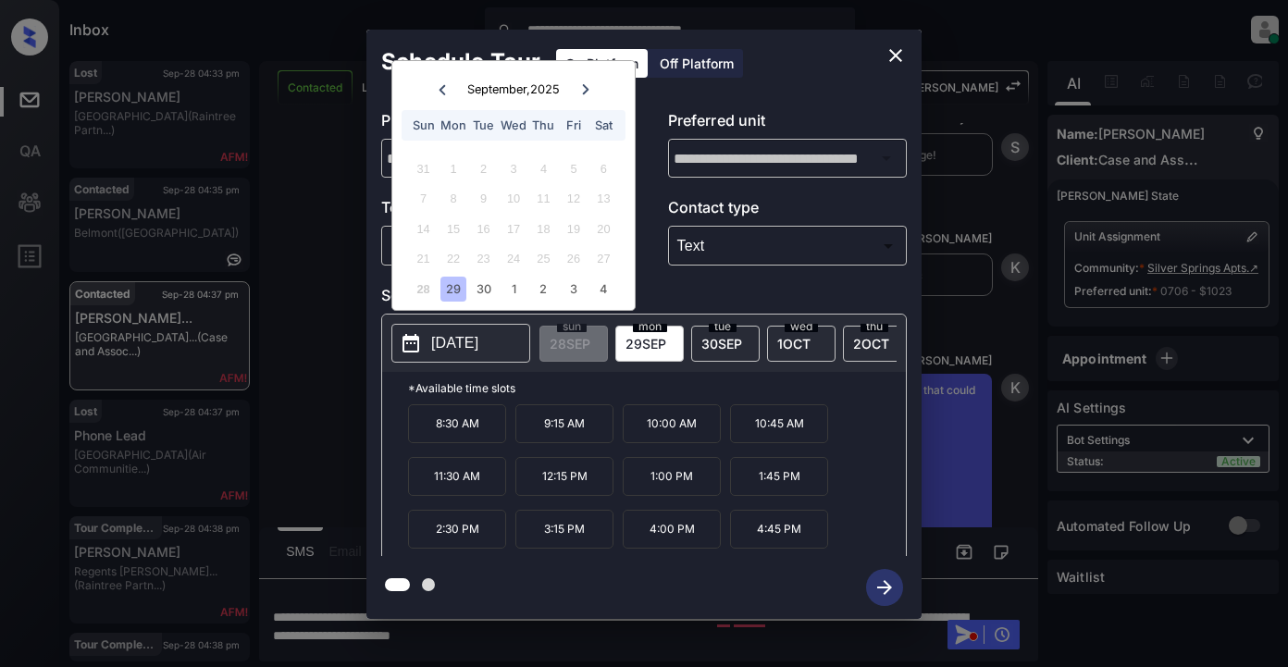
click at [584, 81] on div at bounding box center [585, 89] width 25 height 23
click at [603, 201] on div "11" at bounding box center [603, 198] width 25 height 25
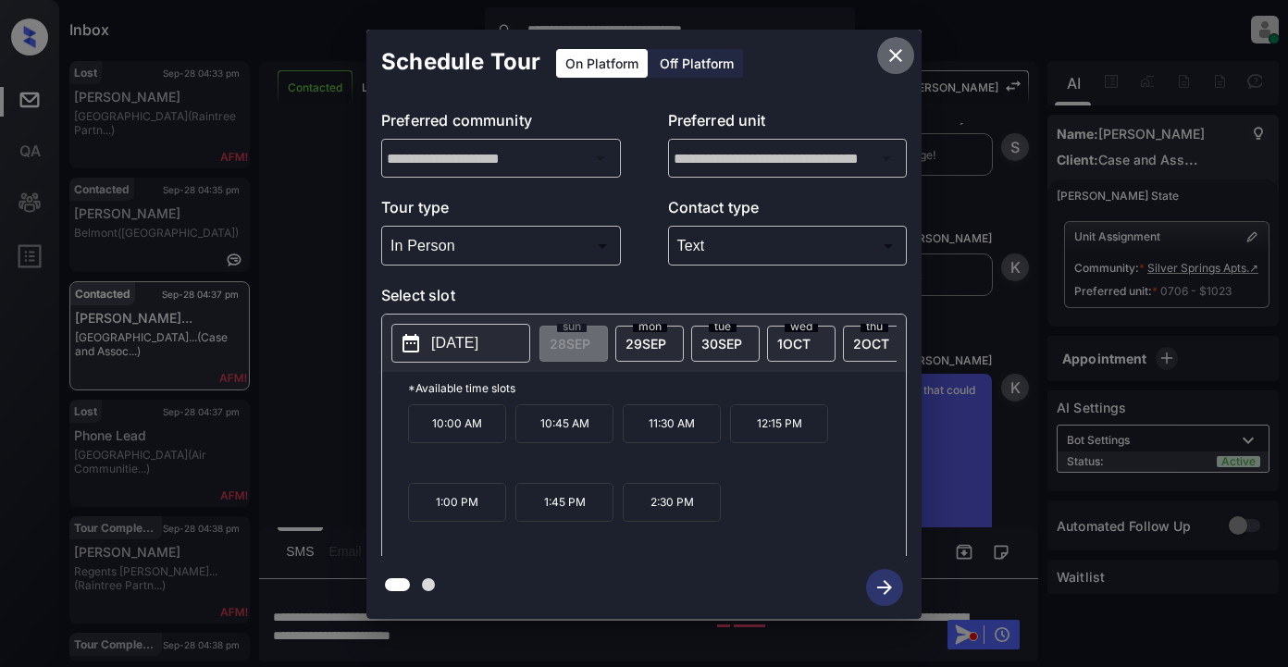
click at [895, 53] on icon "close" at bounding box center [896, 55] width 22 height 22
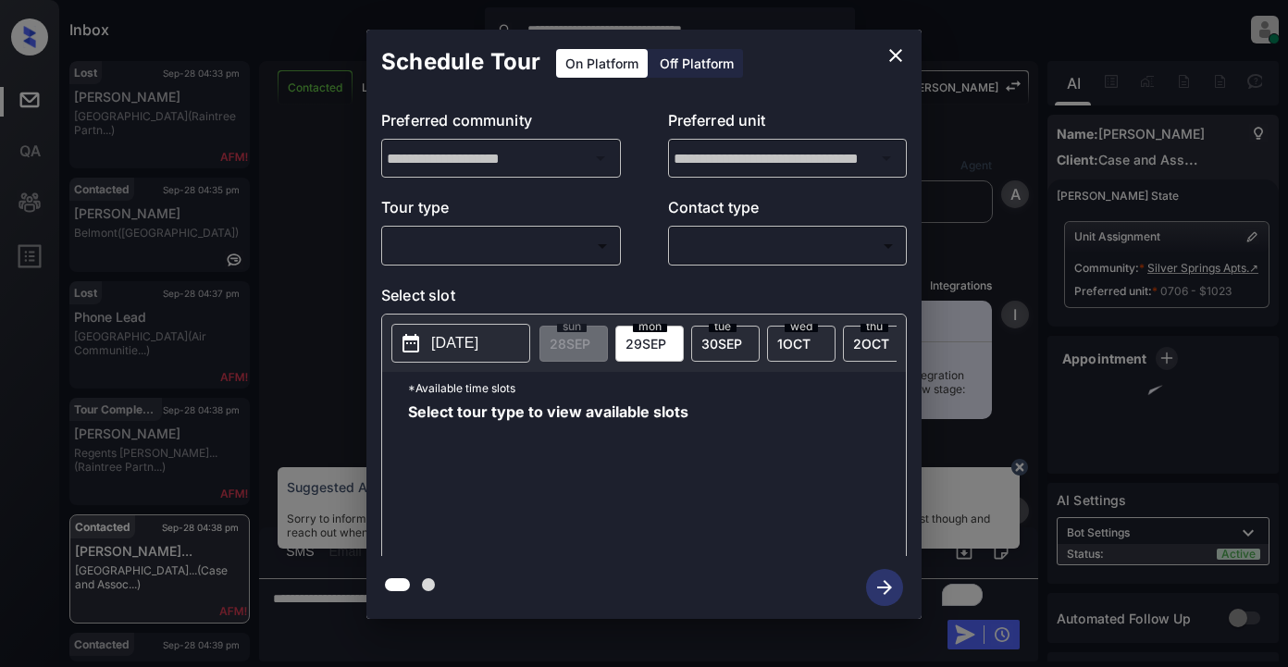
scroll to position [8902, 0]
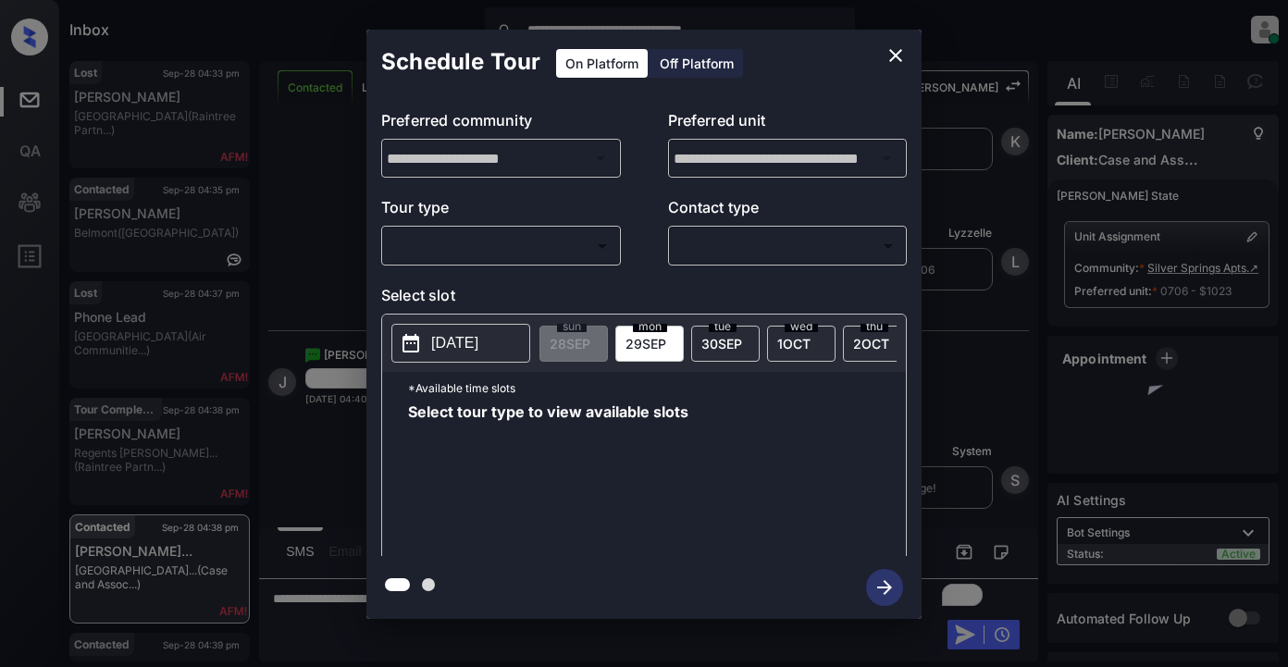
click at [520, 253] on body "**********" at bounding box center [644, 333] width 1288 height 667
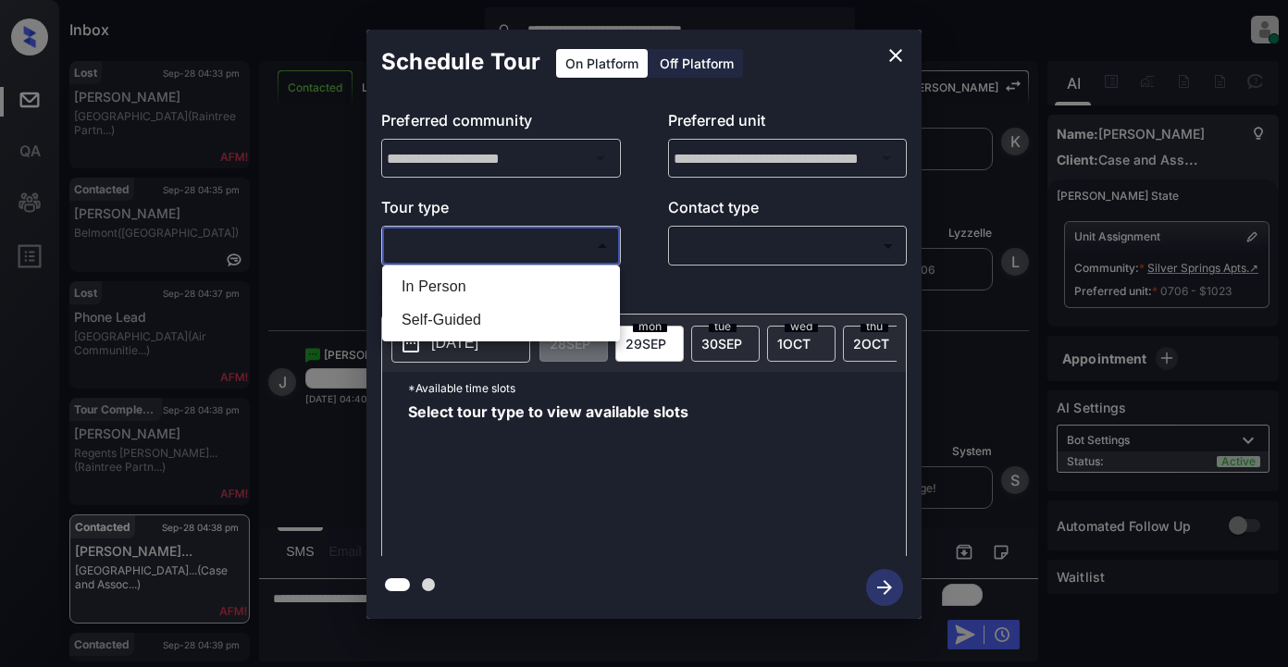
click at [442, 283] on li "In Person" at bounding box center [501, 286] width 229 height 33
type input "********"
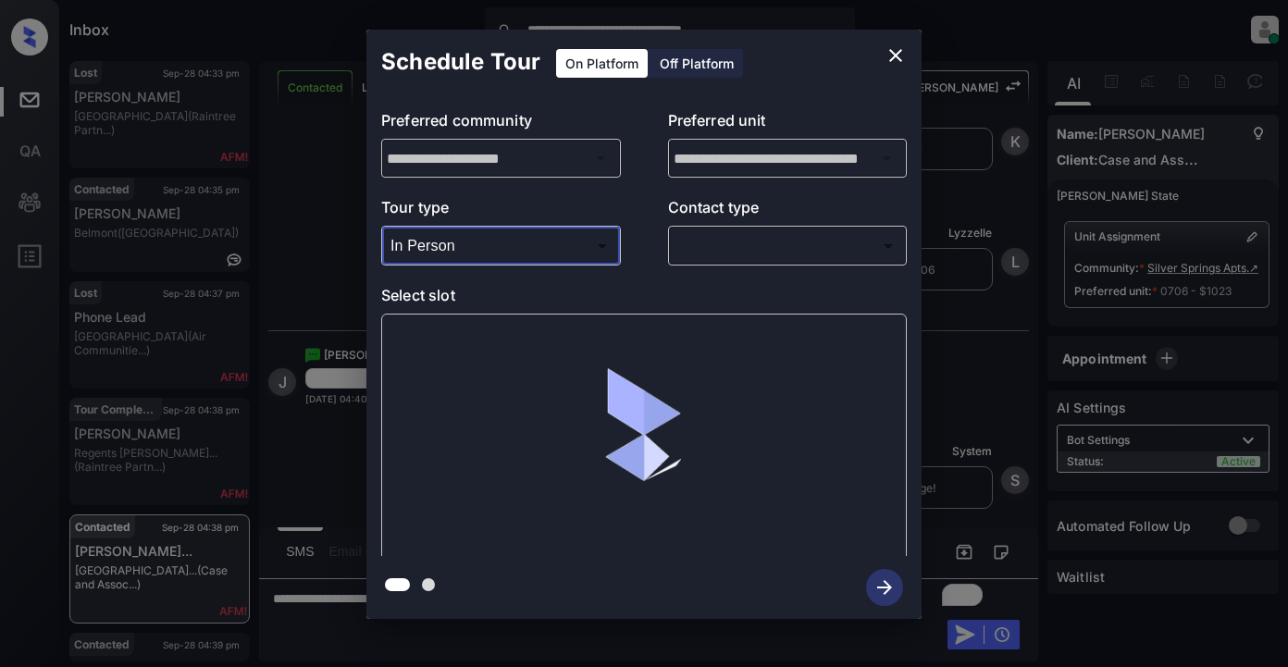
click at [728, 246] on body "**********" at bounding box center [644, 333] width 1288 height 667
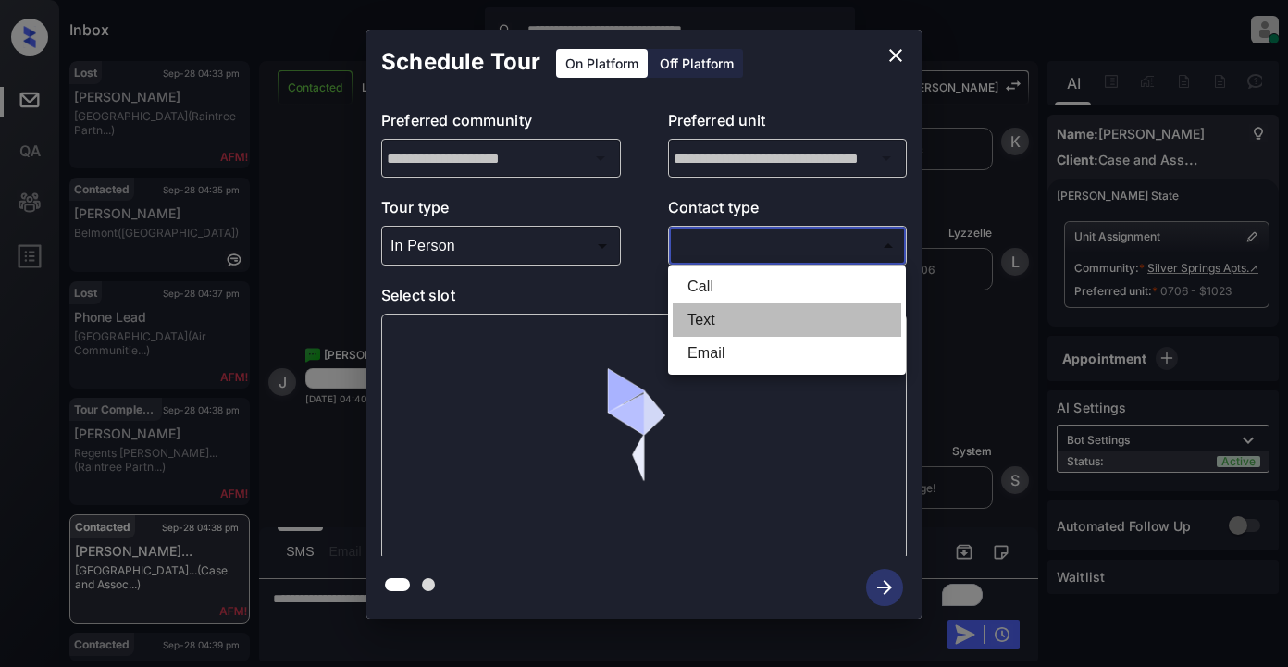
click at [713, 323] on li "Text" at bounding box center [787, 320] width 229 height 33
type input "****"
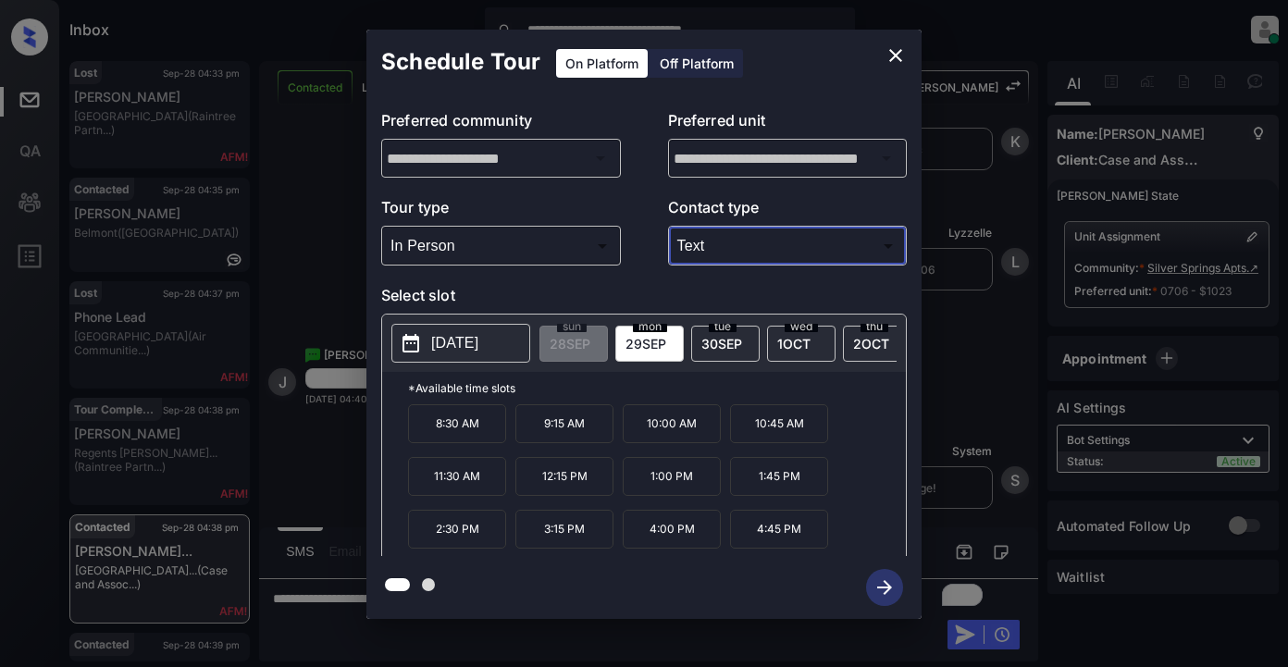
click at [456, 342] on p "[DATE]" at bounding box center [454, 343] width 47 height 22
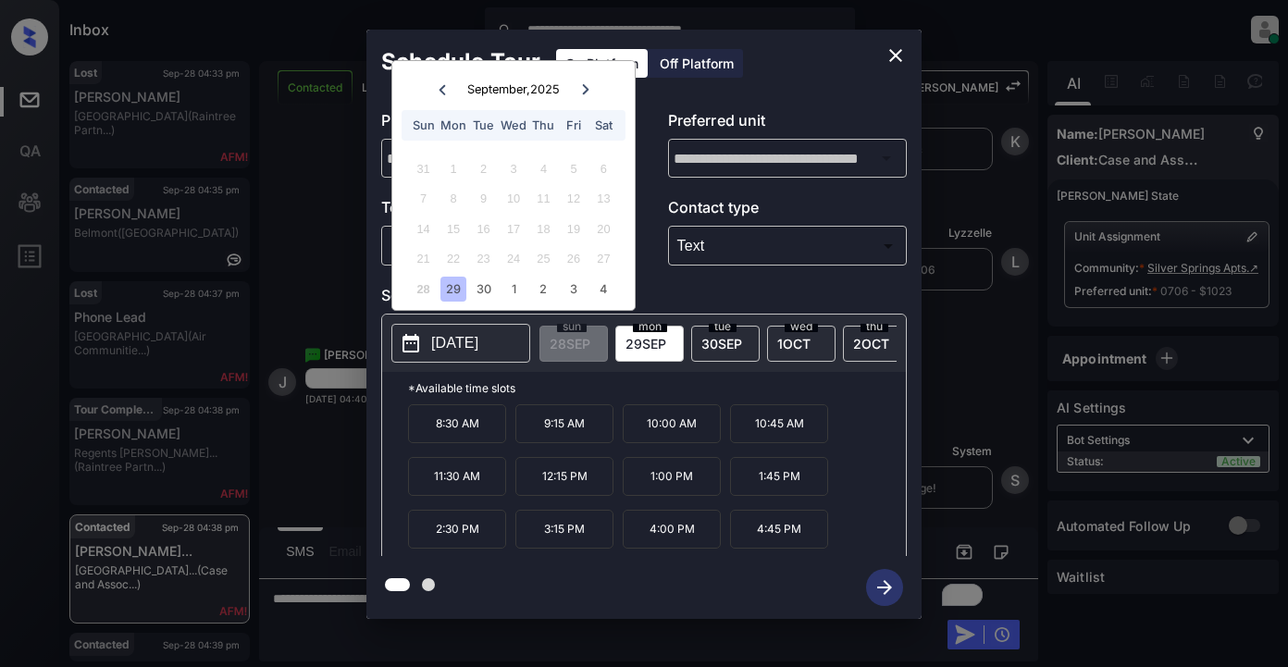
click at [582, 89] on icon at bounding box center [585, 89] width 11 height 11
click at [893, 56] on icon "close" at bounding box center [896, 55] width 22 height 22
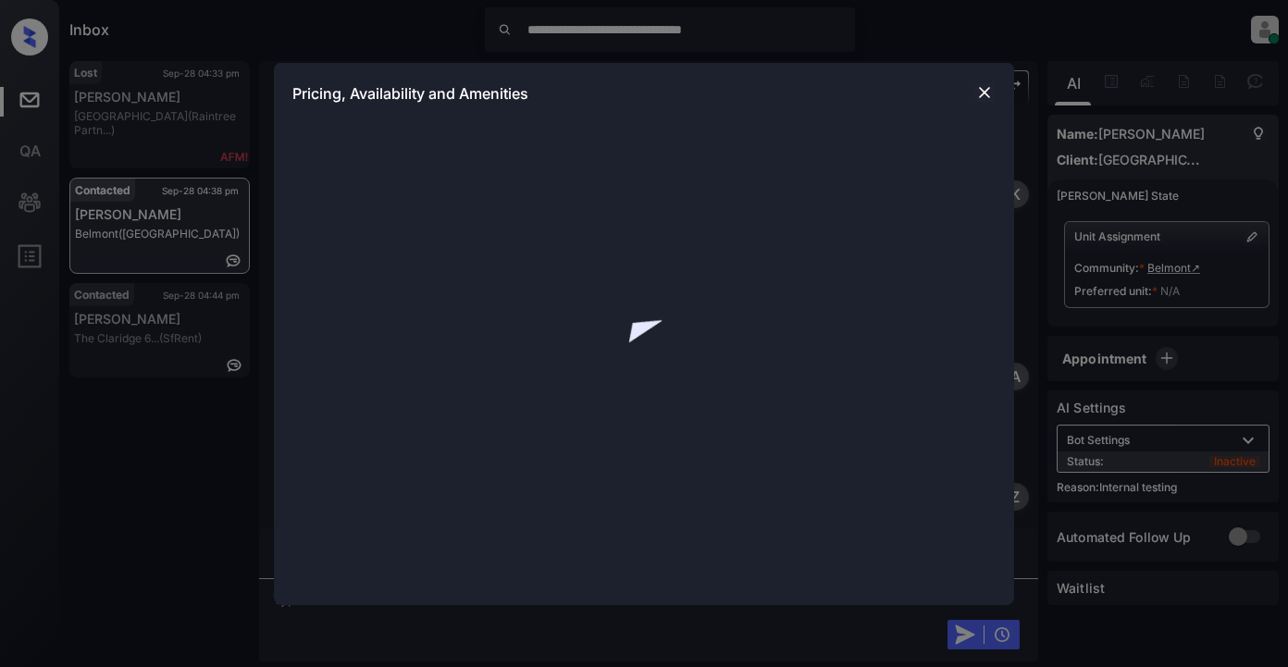
scroll to position [511, 0]
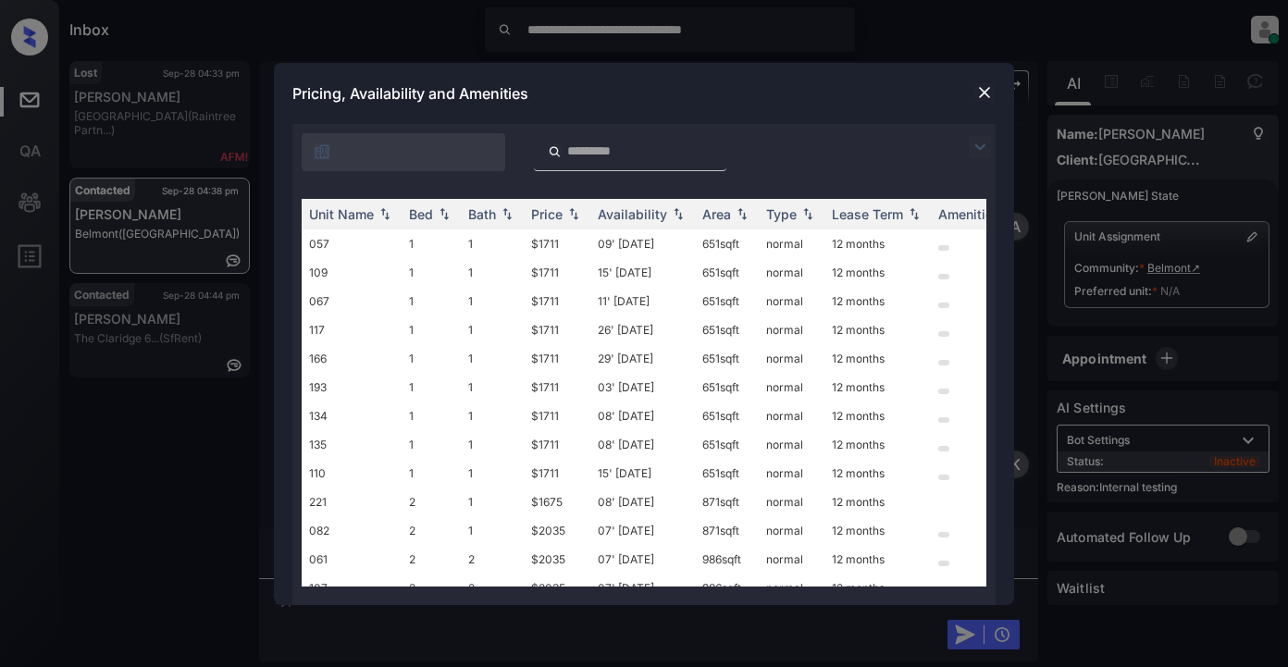
click at [984, 143] on img at bounding box center [980, 147] width 22 height 22
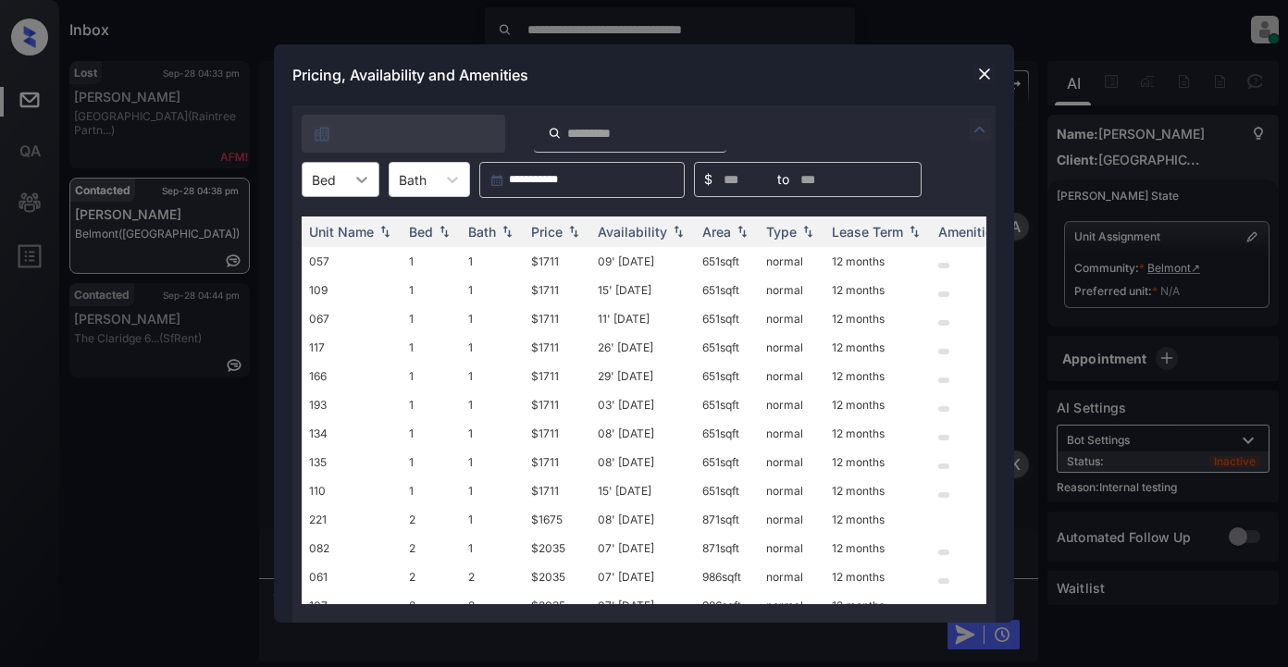
click at [367, 181] on icon at bounding box center [362, 179] width 19 height 19
click at [347, 236] on div "1" at bounding box center [341, 224] width 78 height 33
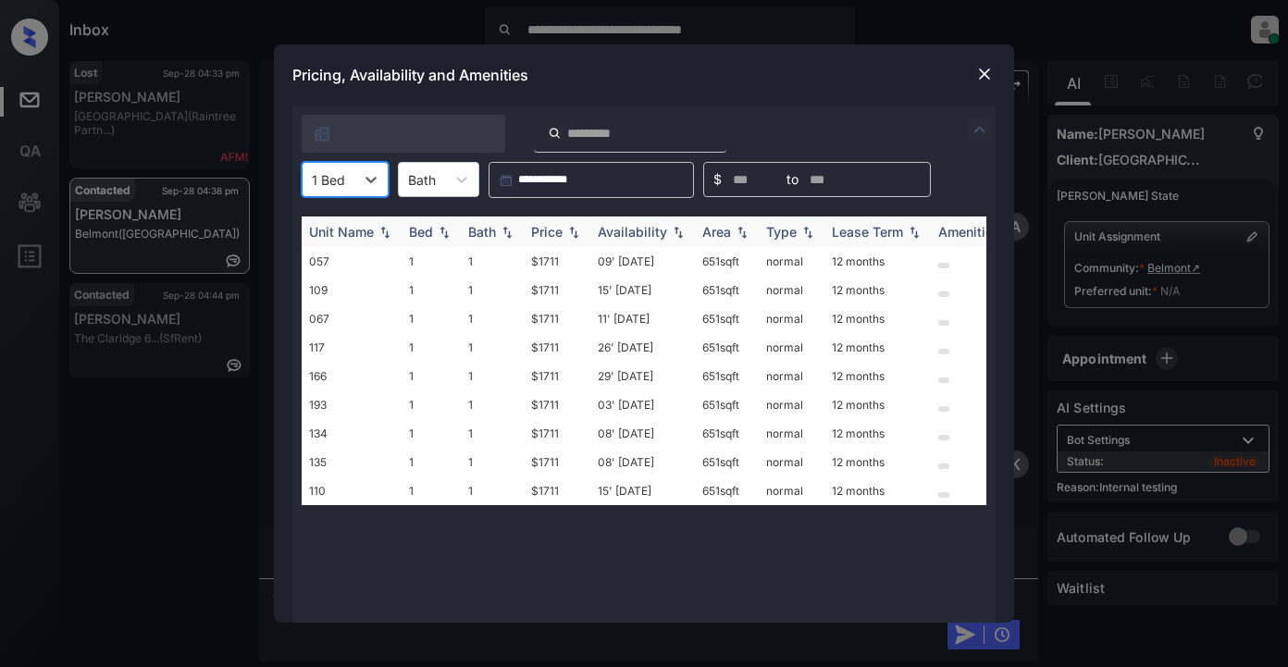
click at [560, 230] on div "Price" at bounding box center [546, 232] width 31 height 16
click at [548, 261] on td "$1711" at bounding box center [557, 261] width 67 height 29
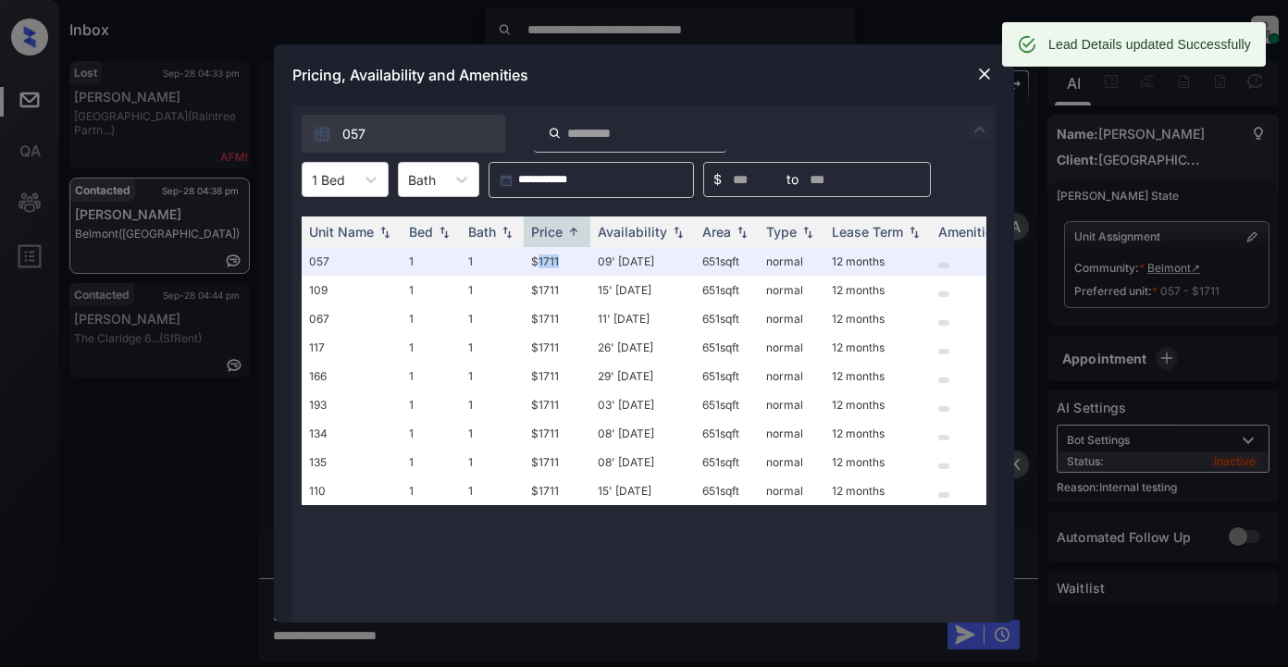
click at [980, 76] on img at bounding box center [985, 74] width 19 height 19
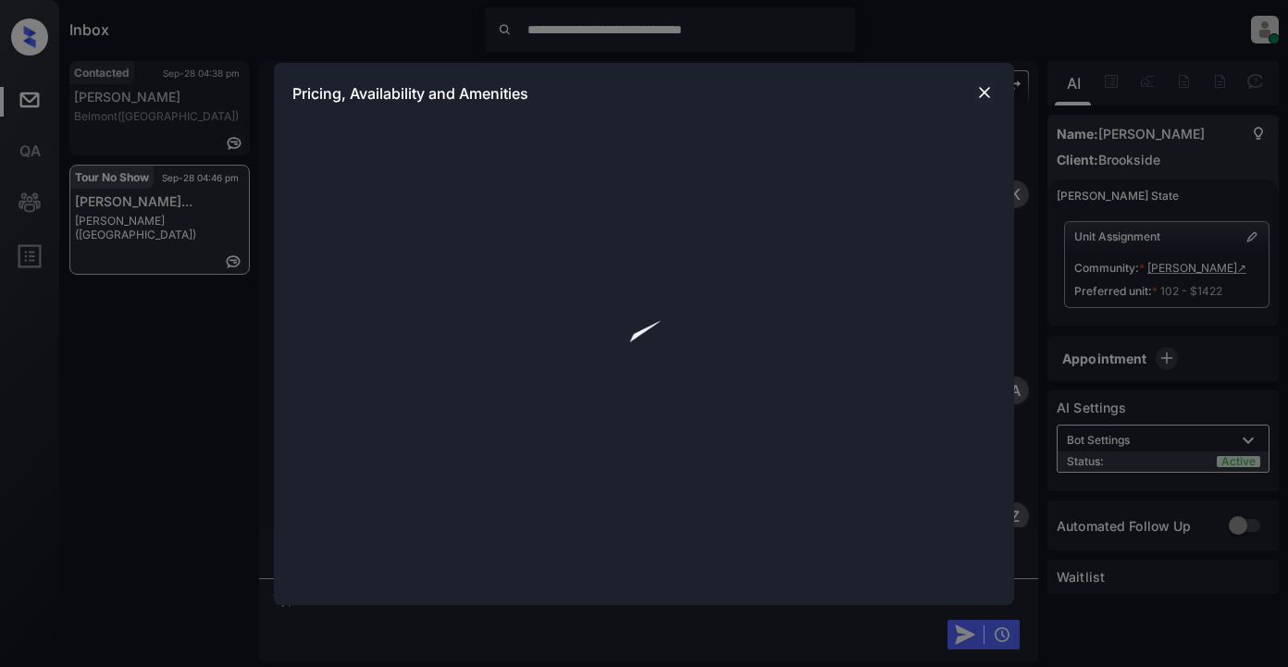
scroll to position [2505, 0]
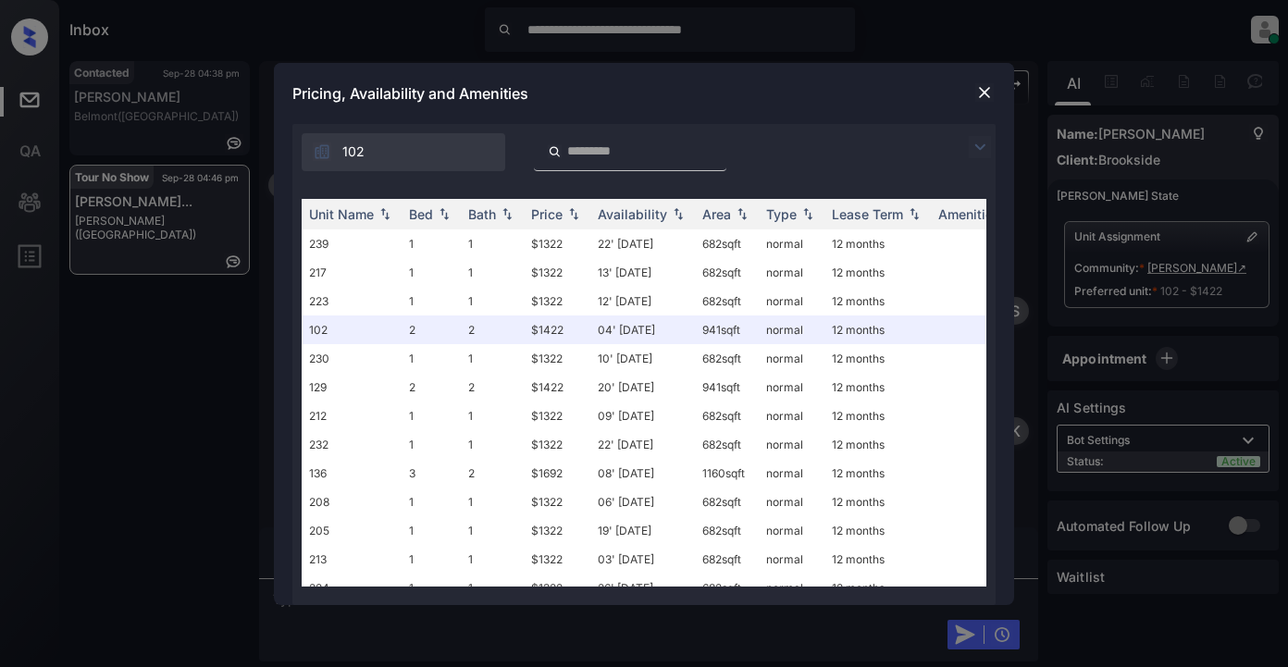
click at [978, 143] on img at bounding box center [980, 147] width 22 height 22
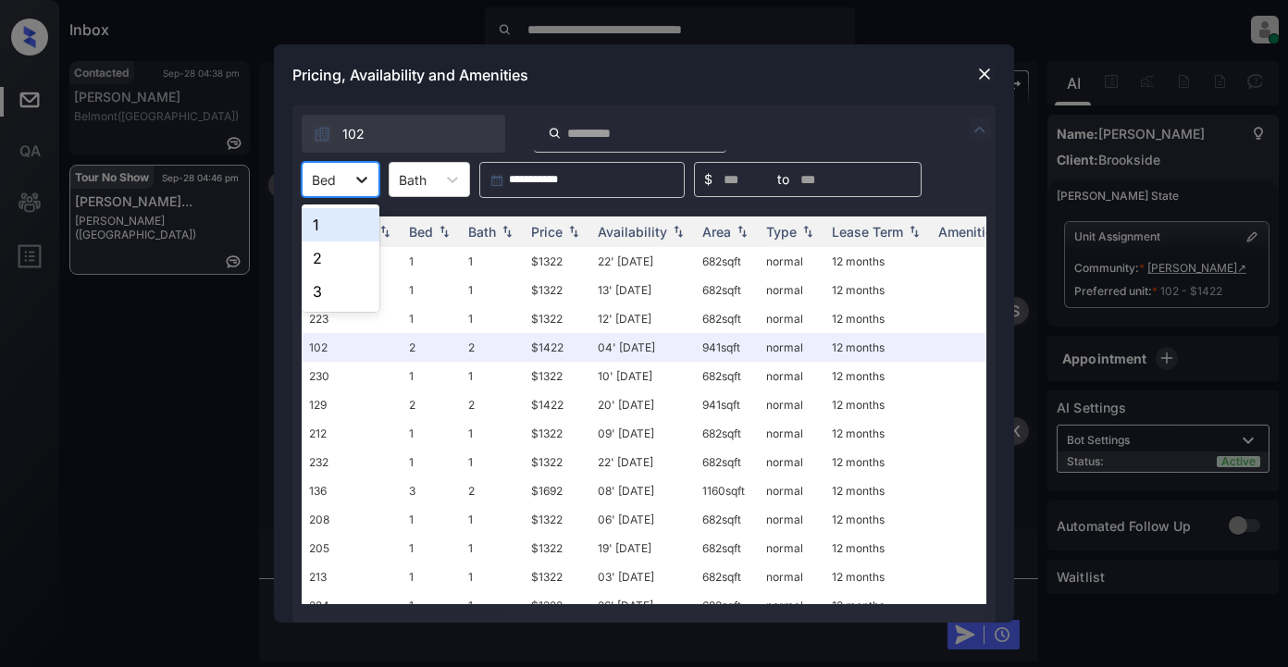
click at [356, 180] on icon at bounding box center [362, 179] width 19 height 19
click at [342, 239] on div "1" at bounding box center [341, 224] width 78 height 33
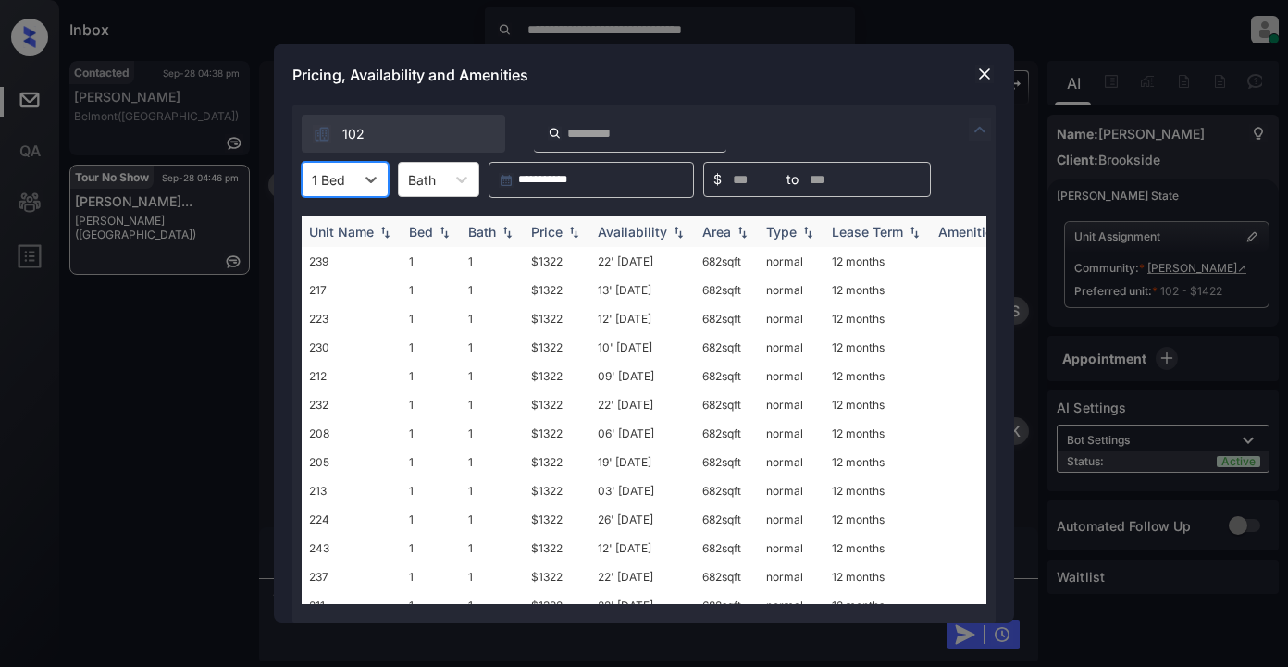
click at [548, 233] on div "Price" at bounding box center [546, 232] width 31 height 16
click at [545, 234] on div "Price" at bounding box center [546, 232] width 31 height 16
click at [362, 179] on icon at bounding box center [371, 179] width 19 height 19
click at [337, 253] on div "2" at bounding box center [345, 258] width 87 height 33
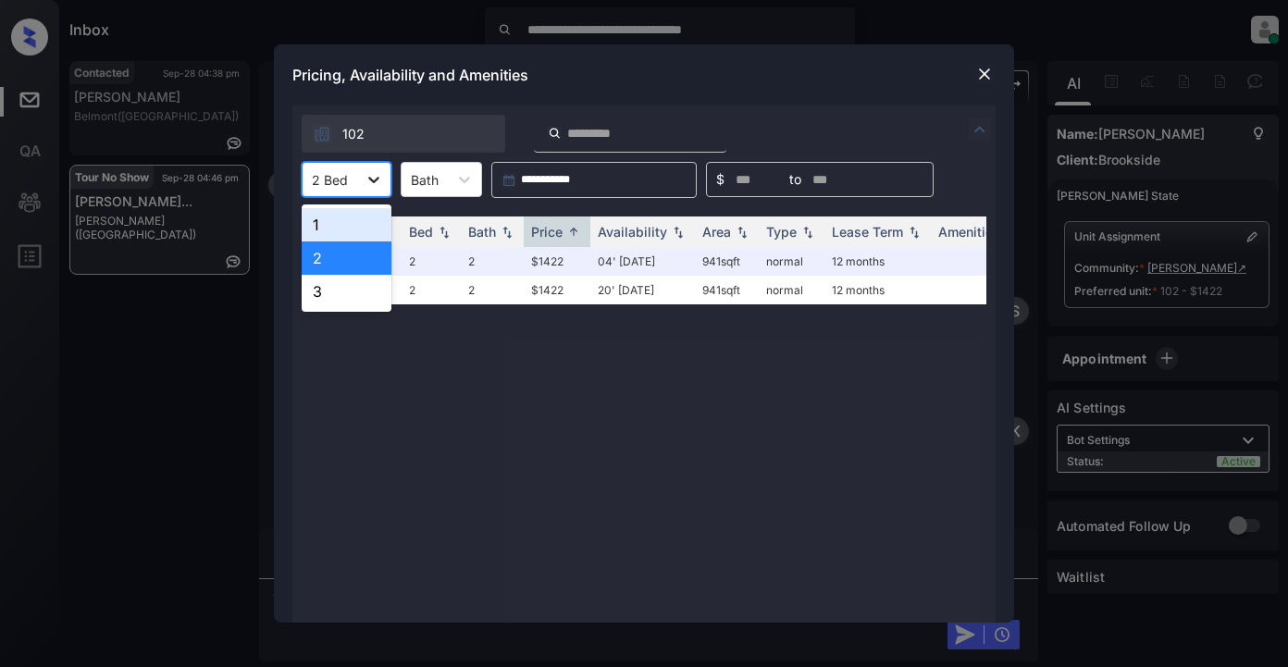
click at [373, 168] on div at bounding box center [373, 179] width 33 height 33
click at [350, 228] on div "1" at bounding box center [347, 224] width 90 height 33
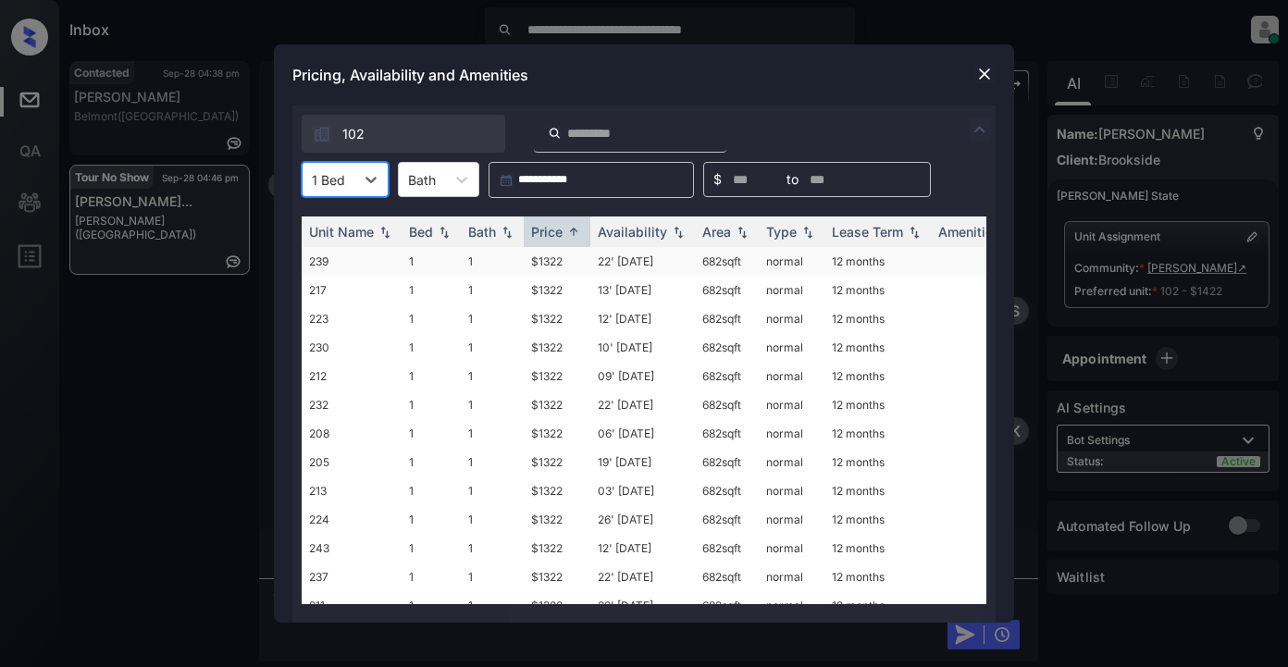
click at [548, 263] on td "$1322" at bounding box center [557, 261] width 67 height 29
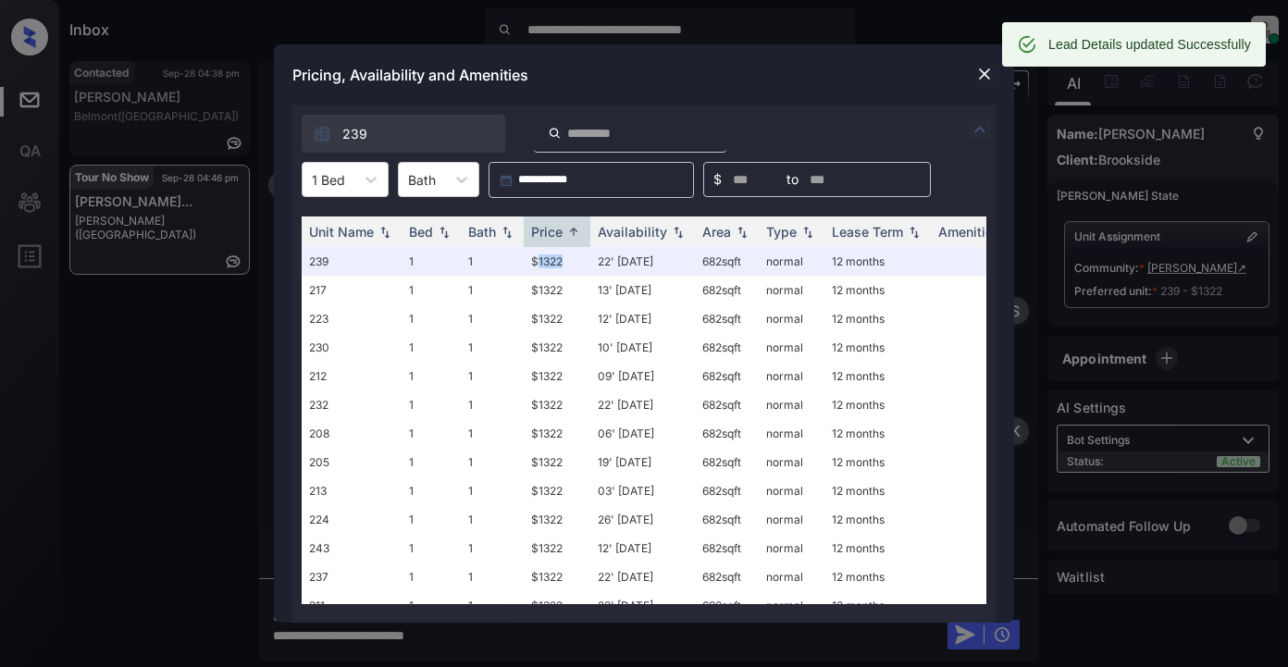
click at [989, 79] on img at bounding box center [985, 74] width 19 height 19
